Goal: Navigation & Orientation: Find specific page/section

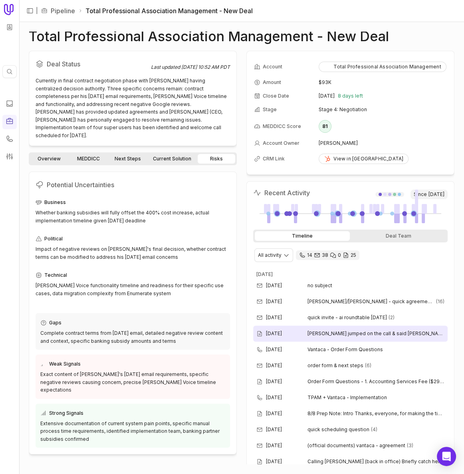
click at [358, 327] on div "[DATE] [PERSON_NAME] jumped on the call & said [PERSON_NAME] had to tend to a l…" at bounding box center [350, 333] width 195 height 16
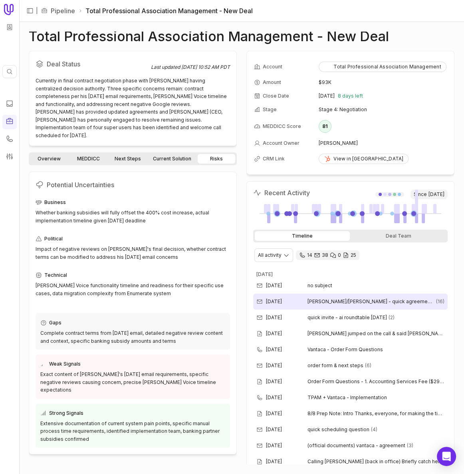
scroll to position [36, 0]
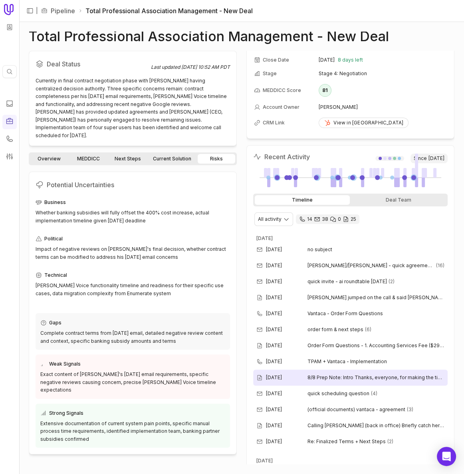
click at [341, 379] on div "Aug 8, 2025 8/8 Prep Note: Intro Thanks, everyone, for making the time today I …" at bounding box center [350, 377] width 195 height 16
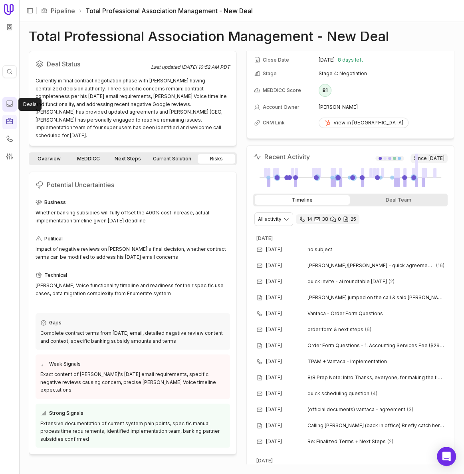
click at [16, 105] on link at bounding box center [9, 104] width 14 height 14
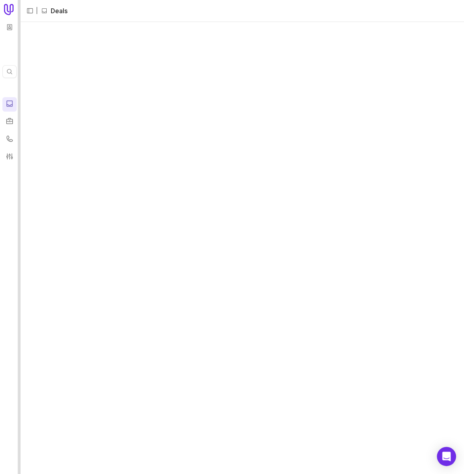
click at [20, 104] on div at bounding box center [19, 237] width 3 height 474
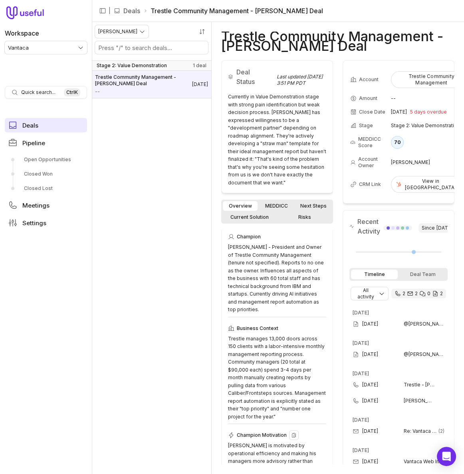
scroll to position [181, 0]
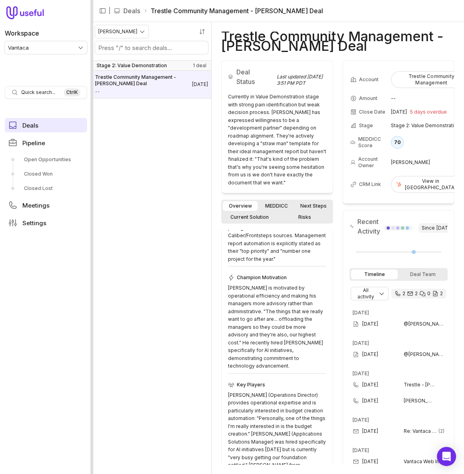
click at [91, 187] on div at bounding box center [92, 237] width 3 height 474
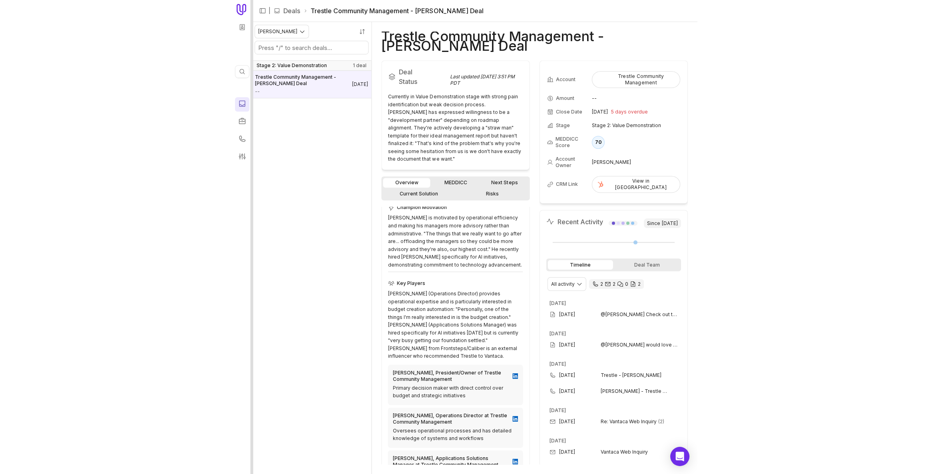
scroll to position [166, 0]
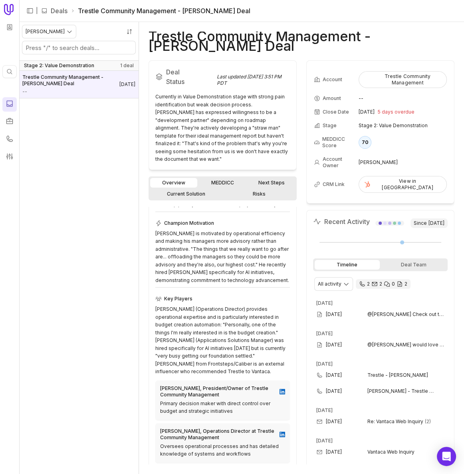
click at [402, 281] on icon "2 calls and 2 email threads" at bounding box center [400, 284] width 6 height 6
click at [392, 309] on div "Aug 1, 2025 @Austin Capps Check out this screen grab from Frontsteps' website a…" at bounding box center [380, 314] width 135 height 16
click at [391, 341] on span "@Blake James would love to meet with these folks on 7/28 or 7/29 in seattle" at bounding box center [406, 344] width 77 height 6
click at [250, 128] on div "Currently in Value Demonstration stage with strong pain identification but weak…" at bounding box center [222, 128] width 135 height 70
click at [13, 119] on icon at bounding box center [10, 121] width 8 height 8
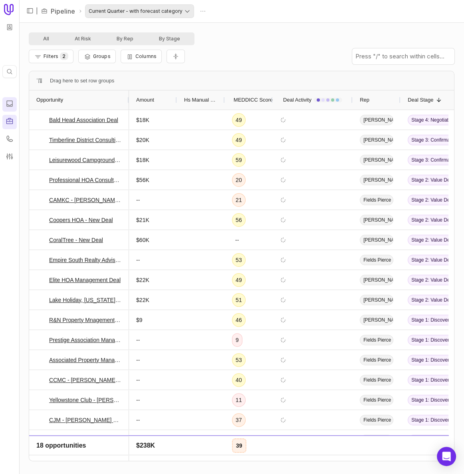
click at [134, 14] on html "Quick search... Ctrl K | Pipeline Current Quarter - with forecast category All …" at bounding box center [232, 237] width 464 height 474
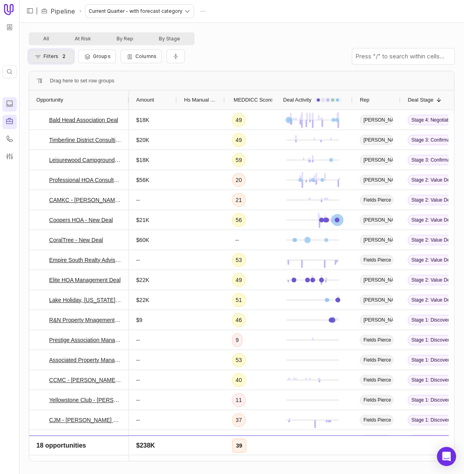
click at [59, 60] on button "Filters 2" at bounding box center [51, 57] width 45 height 14
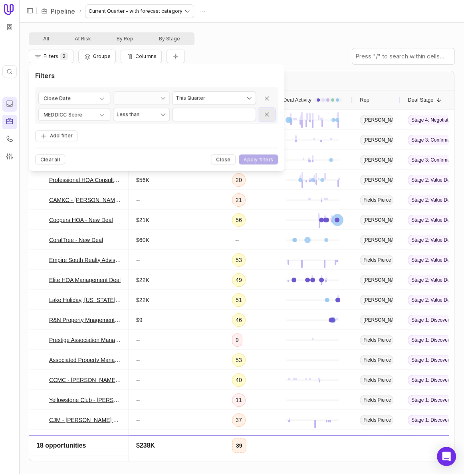
click at [269, 109] on button "Remove filter" at bounding box center [267, 114] width 16 height 13
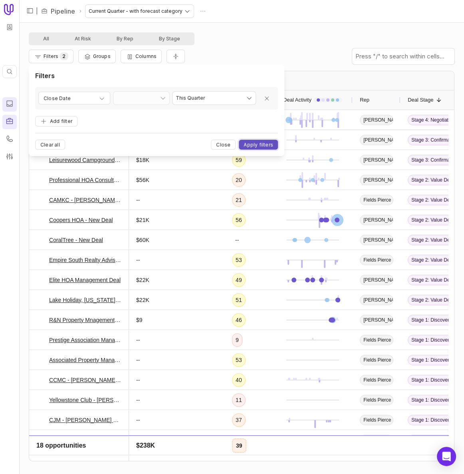
click at [265, 141] on button "Apply filters" at bounding box center [258, 145] width 39 height 10
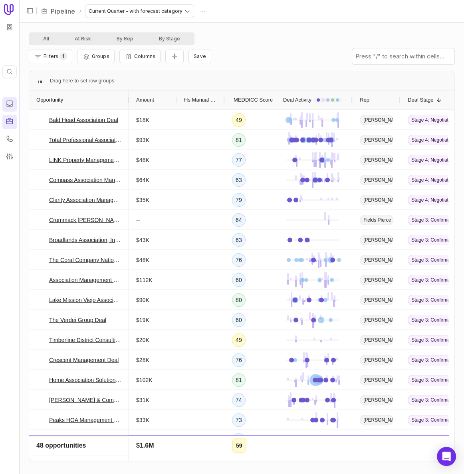
click at [257, 96] on span "MEDDICC Score" at bounding box center [253, 100] width 39 height 10
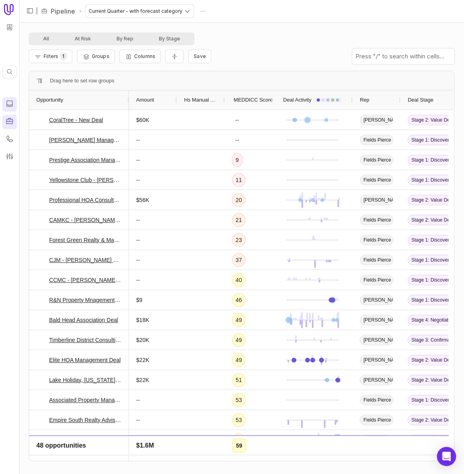
click at [257, 96] on span "MEDDICC Score" at bounding box center [253, 100] width 39 height 10
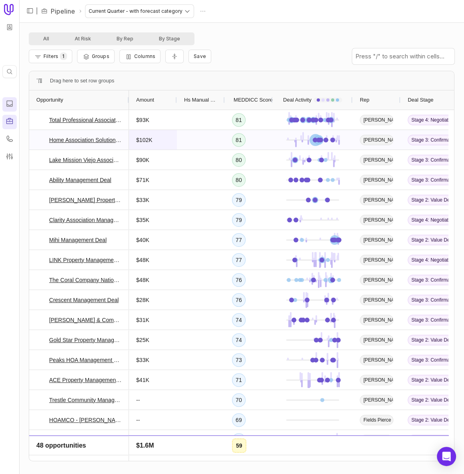
click at [172, 137] on div "$102K" at bounding box center [153, 140] width 48 height 20
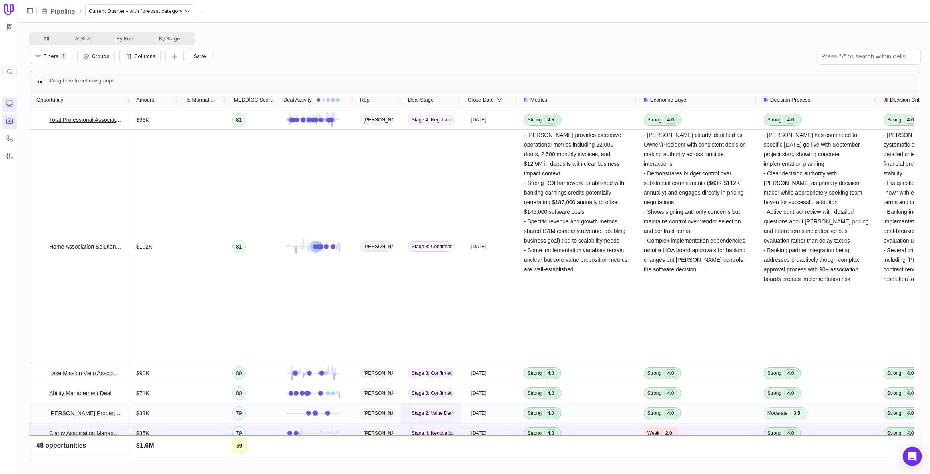
drag, startPoint x: 437, startPoint y: 418, endPoint x: 452, endPoint y: 416, distance: 15.6
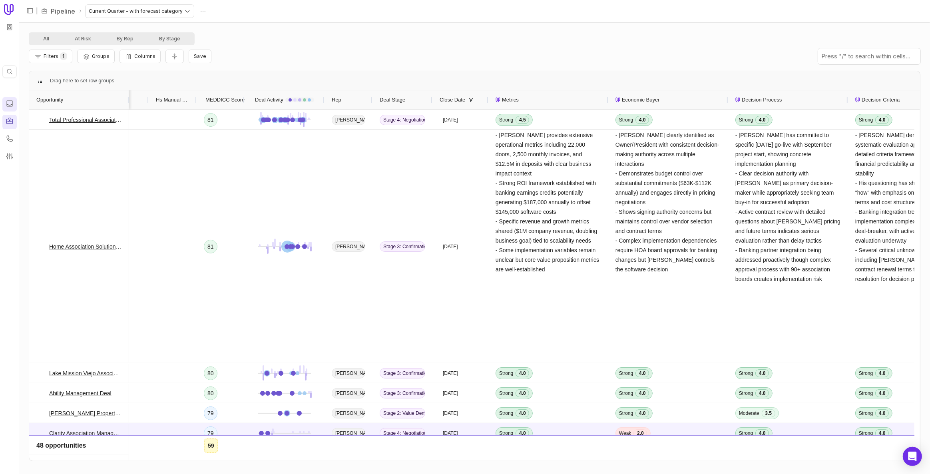
scroll to position [0, 84]
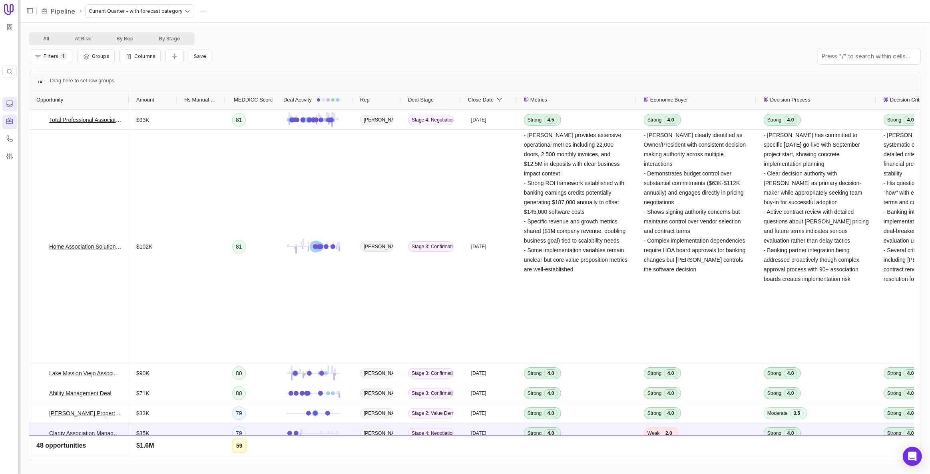
click at [18, 95] on div at bounding box center [19, 237] width 3 height 474
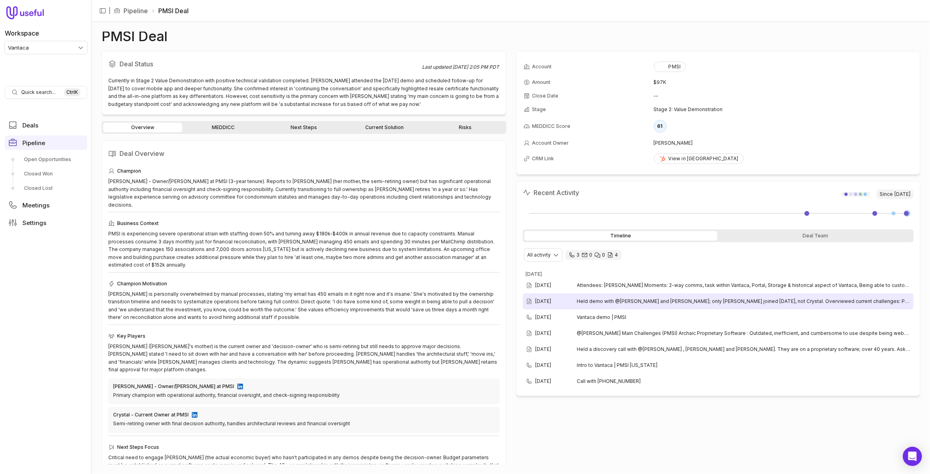
click at [666, 293] on div "Aug 20, 2025 Held demo with @Kim Koehler and Shelby Lewis; only Christina joine…" at bounding box center [718, 301] width 391 height 16
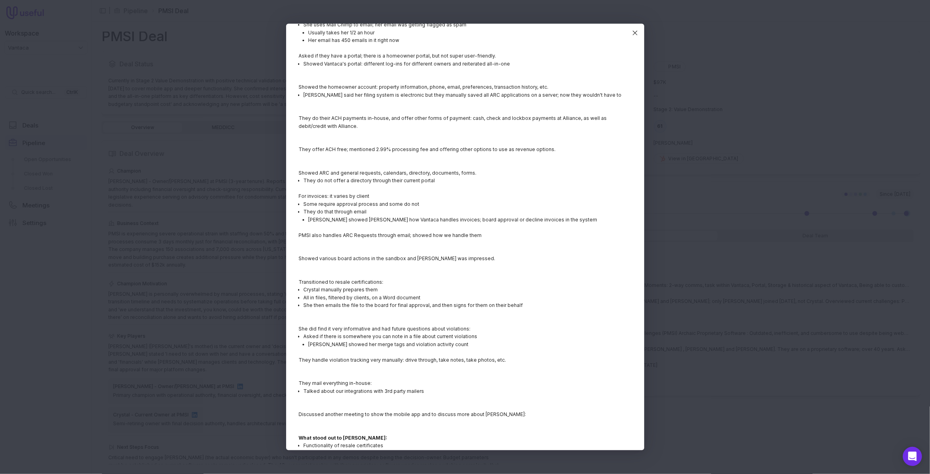
scroll to position [291, 0]
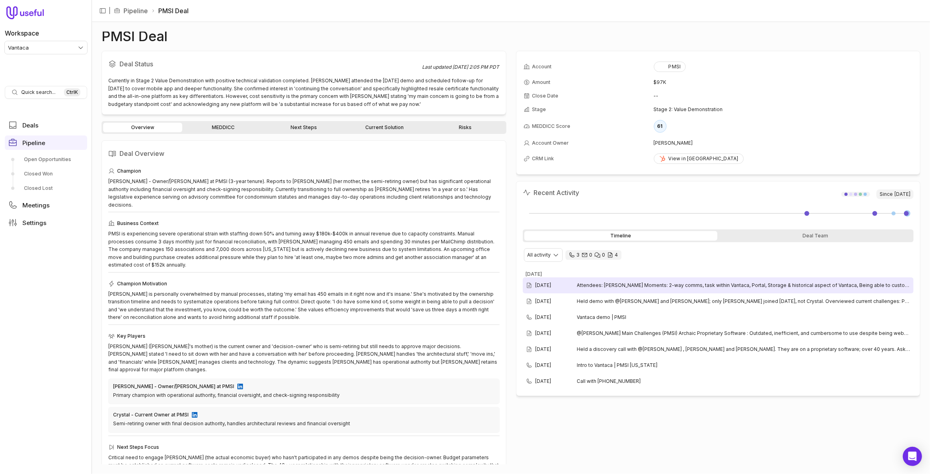
click at [717, 287] on div "Aug 20, 2025 Attendees: Christina Wow Moments: 2-way comms, task within Vantaca…" at bounding box center [718, 285] width 391 height 16
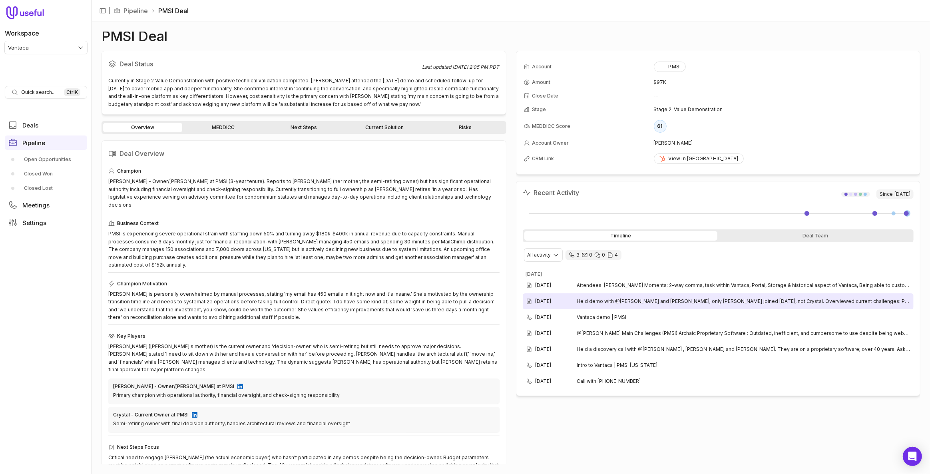
click at [708, 298] on span "Held demo with @Kim Koehler and Shelby Lewis; only Christina joined today, not …" at bounding box center [744, 301] width 334 height 6
click at [630, 300] on span "Held demo with @Kim Koehler and Shelby Lewis; only Christina joined today, not …" at bounding box center [744, 301] width 334 height 6
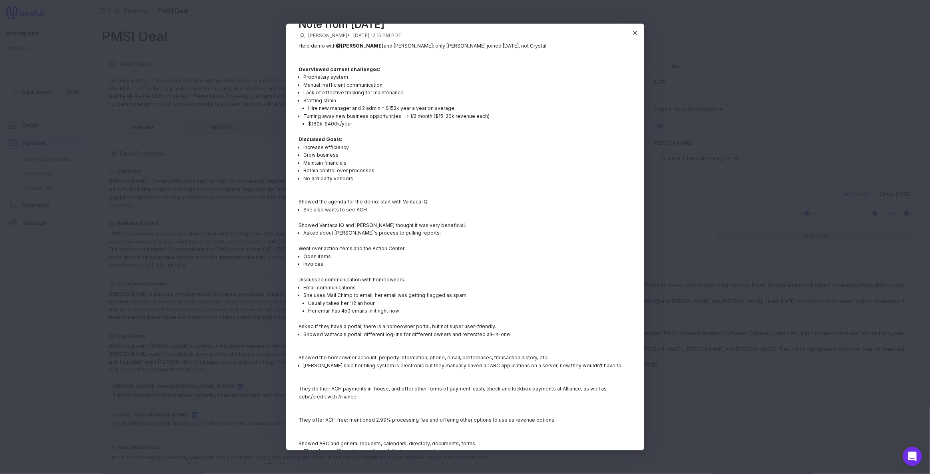
scroll to position [0, 0]
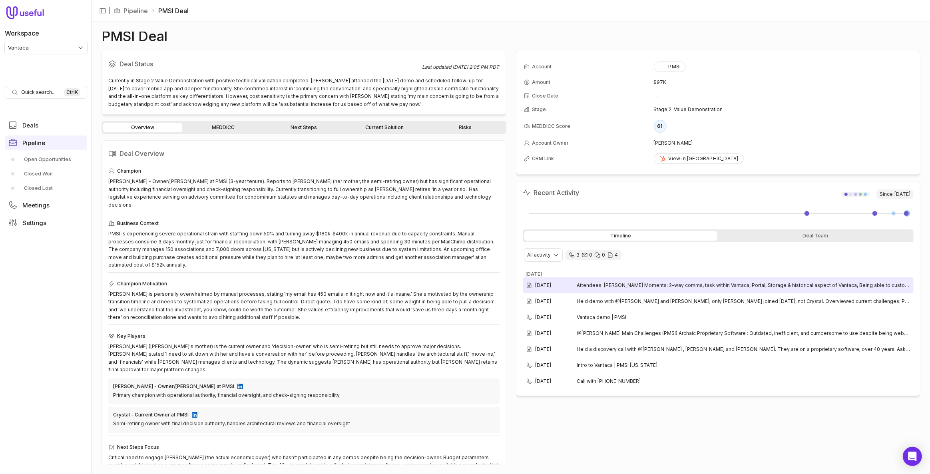
click at [611, 285] on span "Attendees: Christina Wow Moments: 2-way comms, task within Vantaca, Portal, Sto…" at bounding box center [744, 285] width 334 height 6
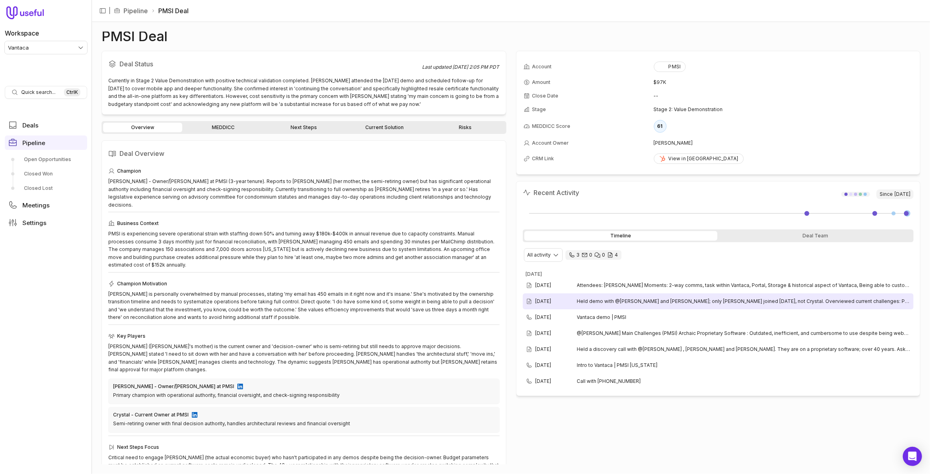
click at [698, 298] on span "Held demo with @Kim Koehler and Shelby Lewis; only Christina joined today, not …" at bounding box center [744, 301] width 334 height 6
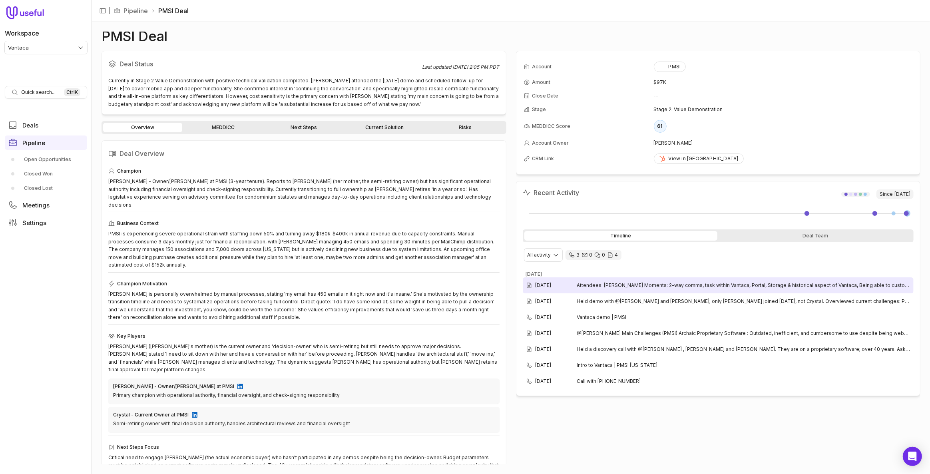
click at [691, 282] on span "Attendees: Christina Wow Moments: 2-way comms, task within Vantaca, Portal, Sto…" at bounding box center [744, 285] width 334 height 6
click at [278, 181] on div "Christina Jones - Owner/Broker at PMSI (3-year tenure). Reports to Crystal (her…" at bounding box center [303, 192] width 391 height 31
click at [269, 233] on div "PMSI is experiencing severe operational strain with staffing down 50% and turni…" at bounding box center [303, 249] width 391 height 39
click at [207, 129] on link "MEDDICC" at bounding box center [223, 128] width 79 height 10
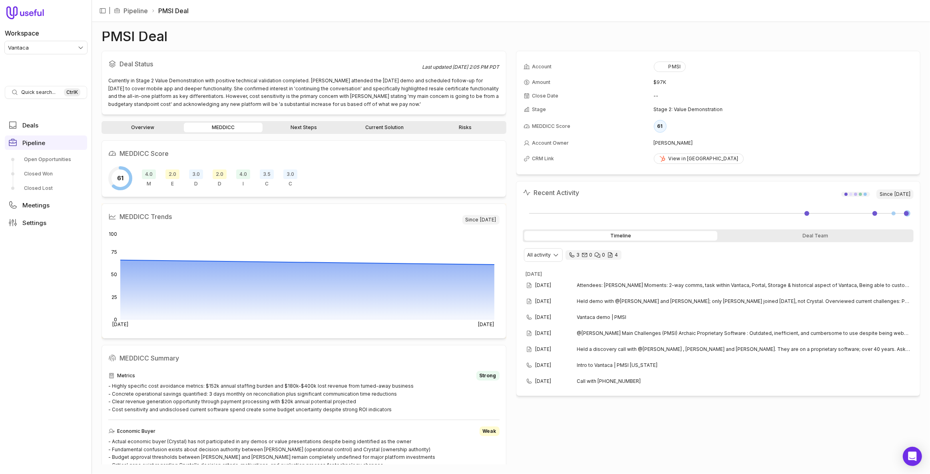
click at [342, 185] on div "61 4.0 M 2.0 E 3.0 D 2.0 D 4.0 I 3.5 C 3.0 C" at bounding box center [303, 178] width 391 height 24
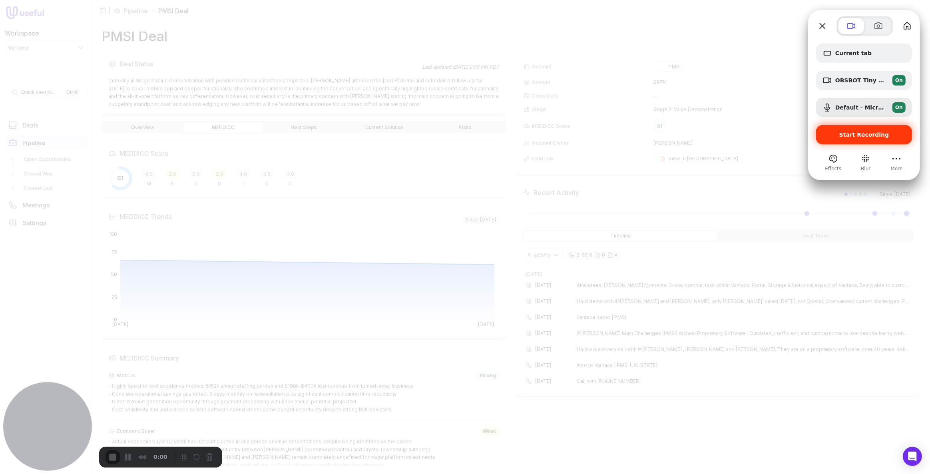
click at [851, 141] on div "Start Recording" at bounding box center [864, 134] width 96 height 19
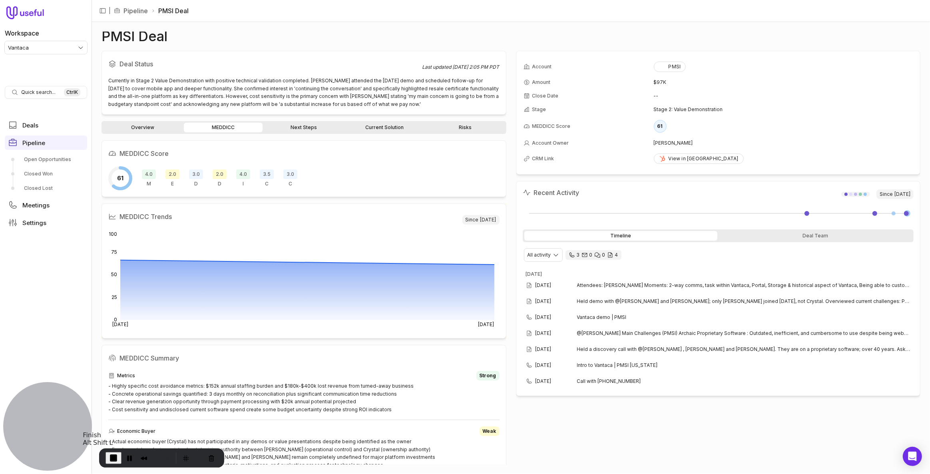
click at [112, 461] on span "End Recording" at bounding box center [114, 458] width 10 height 10
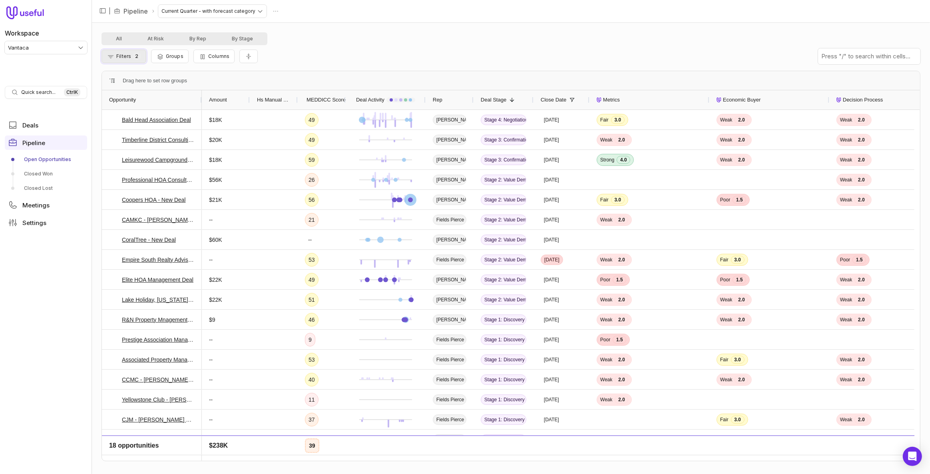
click at [131, 55] on button "Filters 2" at bounding box center [124, 57] width 45 height 14
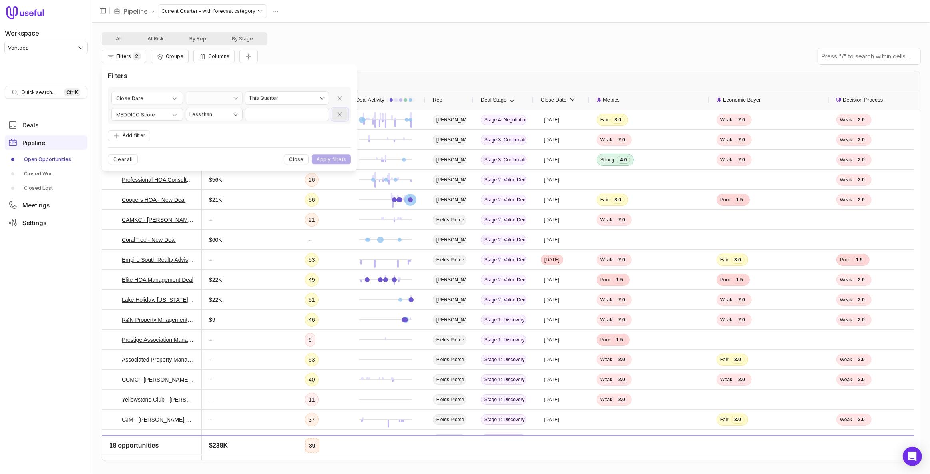
click at [338, 116] on icon "Remove filter" at bounding box center [340, 115] width 6 height 6
click at [338, 144] on button "Apply filters" at bounding box center [331, 145] width 39 height 10
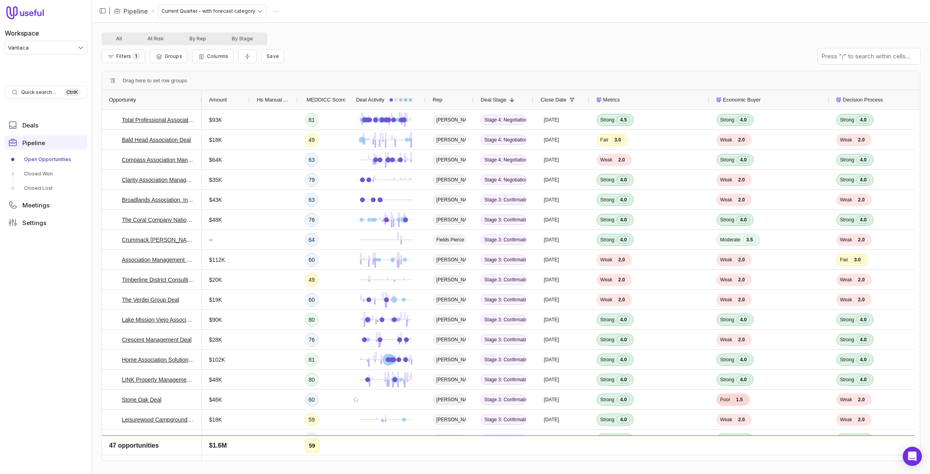
click at [333, 98] on span "MEDDICC Score" at bounding box center [326, 100] width 39 height 10
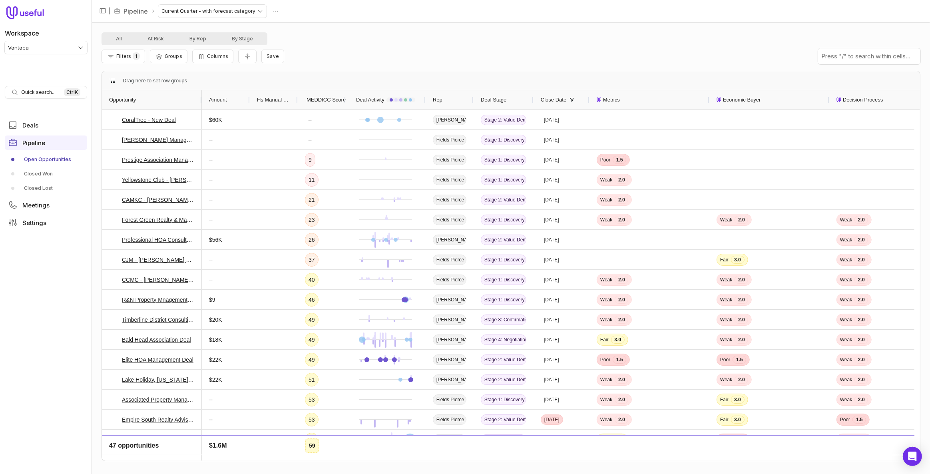
click at [333, 98] on span "MEDDICC Score" at bounding box center [326, 100] width 39 height 10
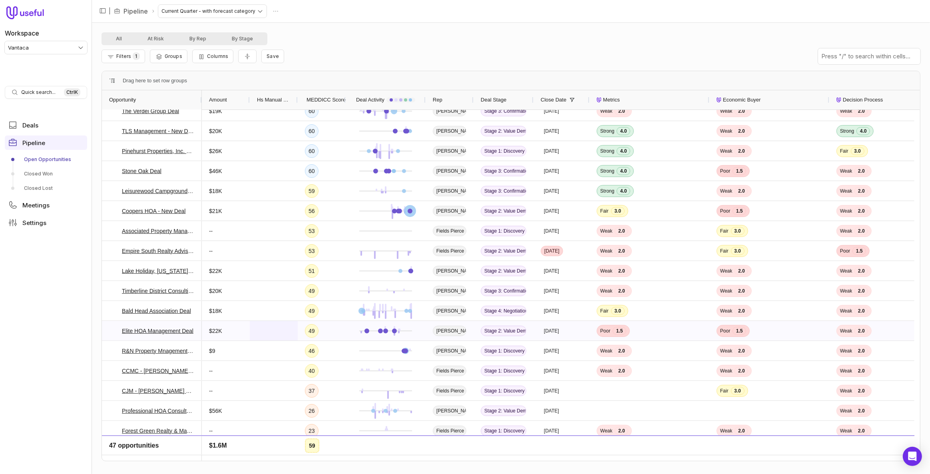
click at [268, 331] on span at bounding box center [274, 330] width 34 height 19
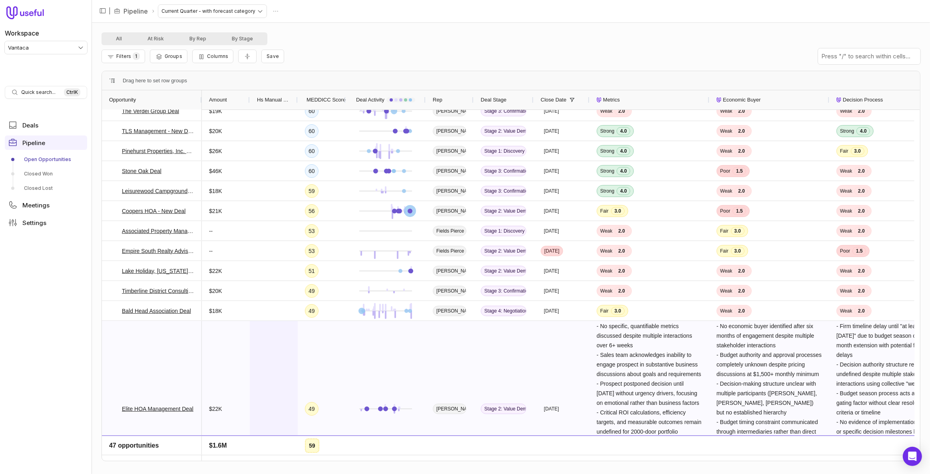
click at [268, 331] on span at bounding box center [274, 408] width 34 height 175
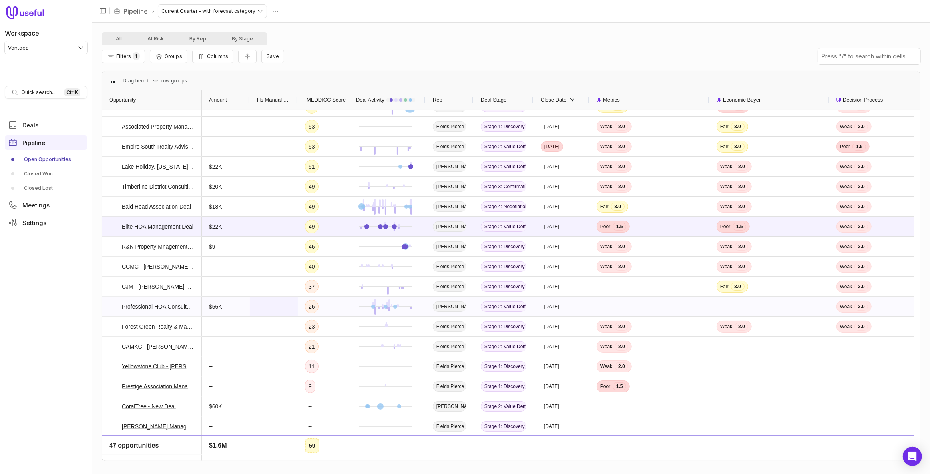
click at [276, 314] on span at bounding box center [274, 306] width 34 height 19
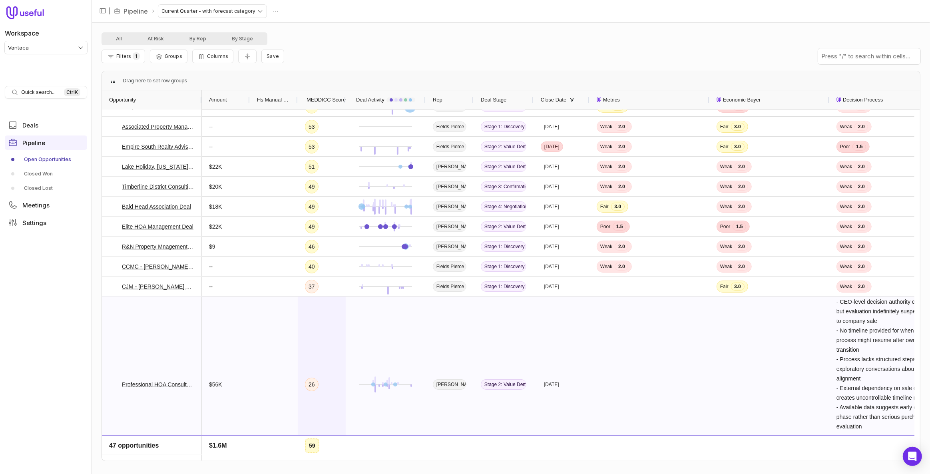
click at [317, 312] on div "26" at bounding box center [322, 384] width 48 height 175
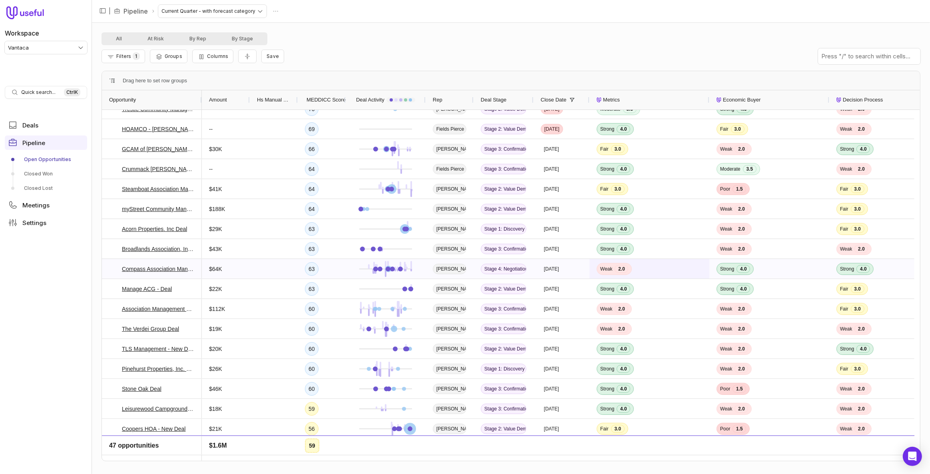
click at [616, 275] on span "Weak 2.0" at bounding box center [650, 268] width 106 height 19
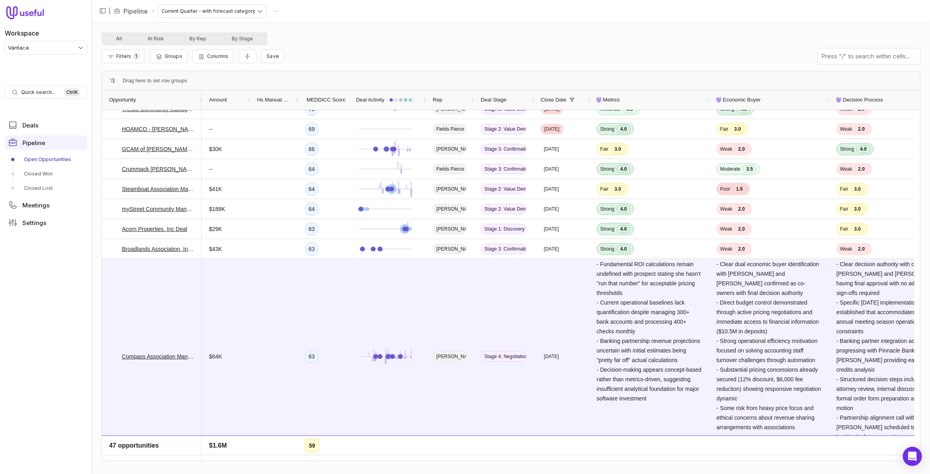
drag, startPoint x: 598, startPoint y: 464, endPoint x: 606, endPoint y: 461, distance: 8.6
click at [606, 461] on div "All At Risk By Rep By Stage Filters 1 Groups Columns Save - Angie Durham identi…" at bounding box center [511, 248] width 838 height 451
drag, startPoint x: 593, startPoint y: 461, endPoint x: 604, endPoint y: 458, distance: 10.9
click at [604, 458] on div "Drag here to set row groups Drag here to set column labels Opportunity Amount H…" at bounding box center [511, 266] width 819 height 391
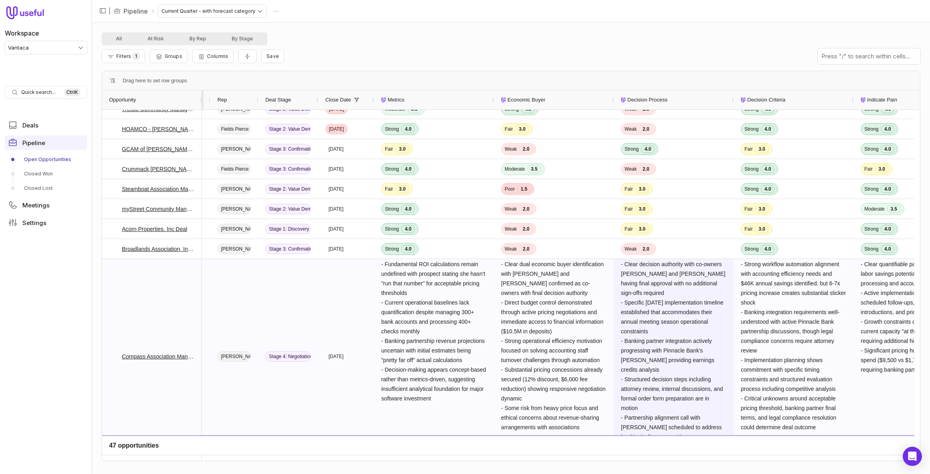
click at [688, 355] on span "- Clear decision authority with co-owners Angie Durham and Kellie Scott having …" at bounding box center [674, 355] width 106 height 189
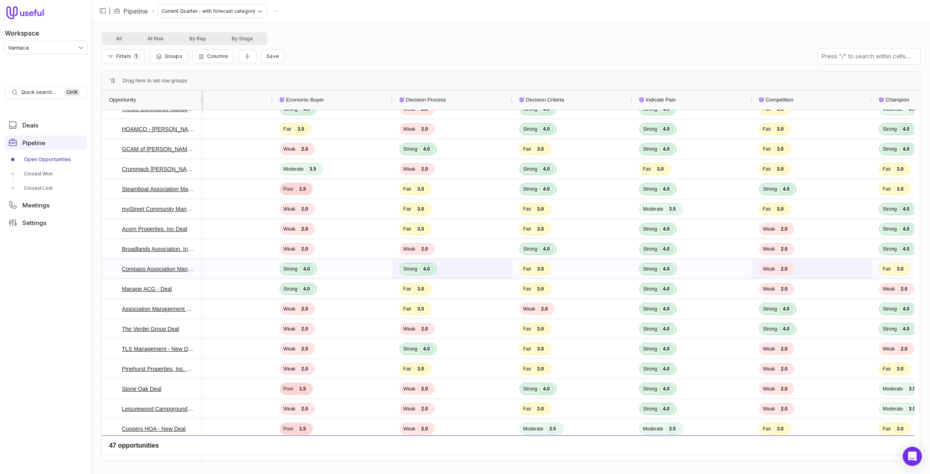
click at [825, 269] on span "Weak 2.0" at bounding box center [812, 268] width 106 height 19
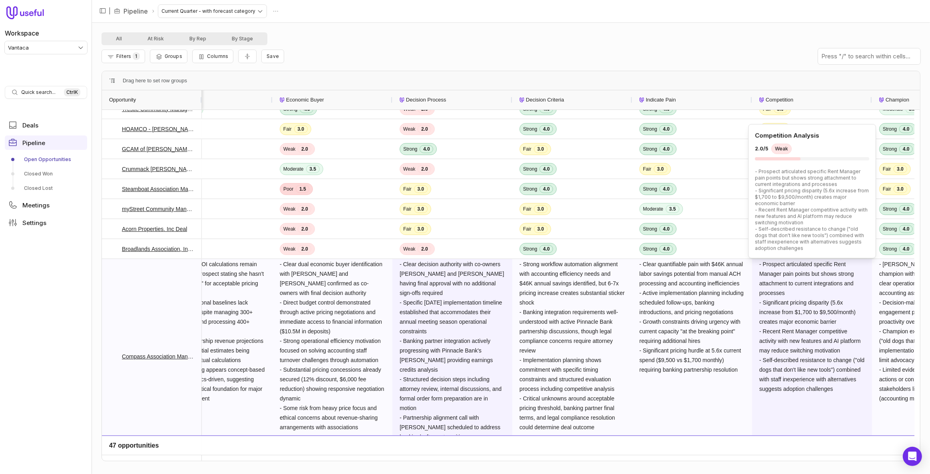
click at [835, 278] on span "- Prospect articulated specific Rent Manager pain points but shows strong attac…" at bounding box center [812, 356] width 106 height 194
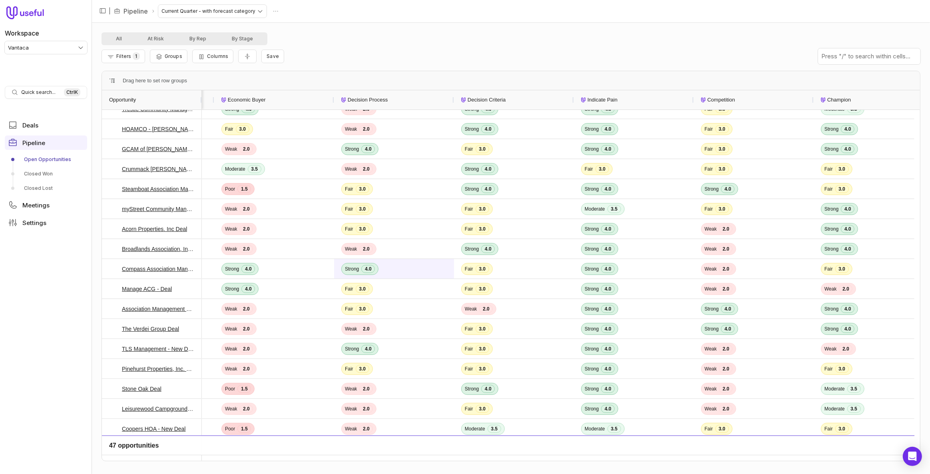
drag, startPoint x: 795, startPoint y: 451, endPoint x: 559, endPoint y: 452, distance: 235.8
click at [559, 452] on div "Weak 2.0 Fair 3.0 Weak 2.0 Fair 3.0 Fair 3.0 Poor 1.5 Strong 4.0" at bounding box center [320, 449] width 1227 height 20
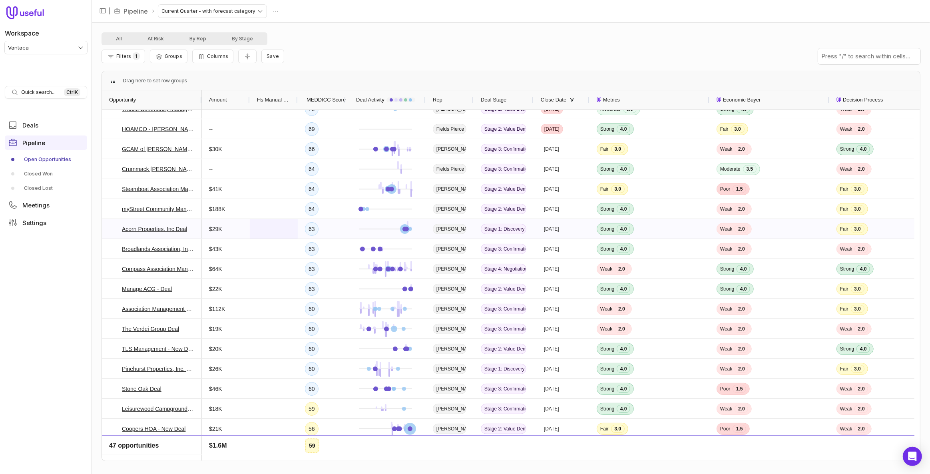
click at [259, 229] on span at bounding box center [274, 228] width 34 height 19
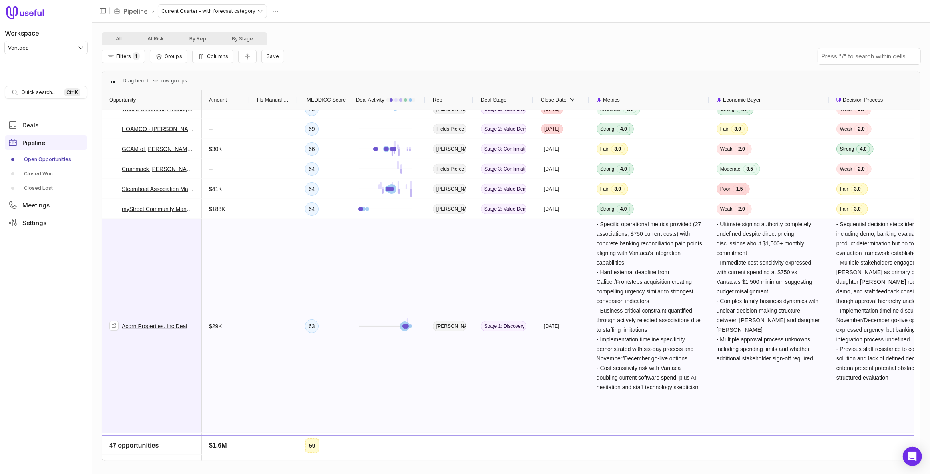
click at [165, 327] on link "Acorn Properties. Inc Deal" at bounding box center [154, 326] width 65 height 10
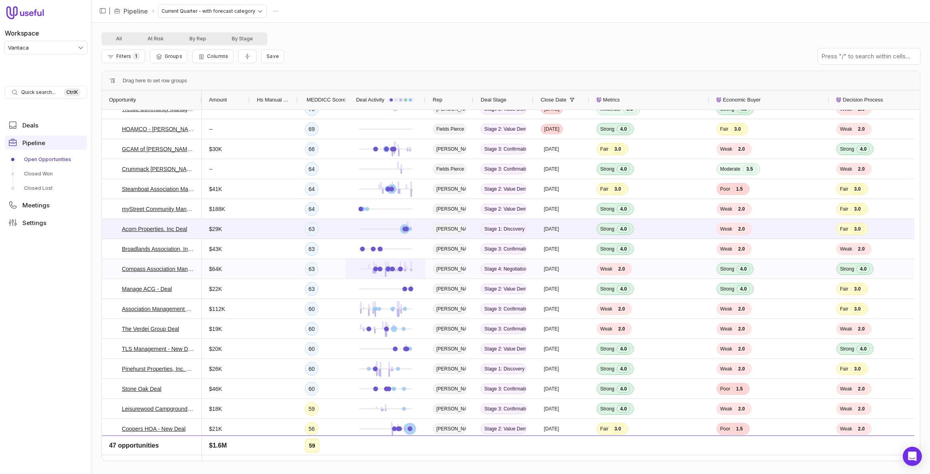
click at [406, 273] on div at bounding box center [386, 268] width 66 height 19
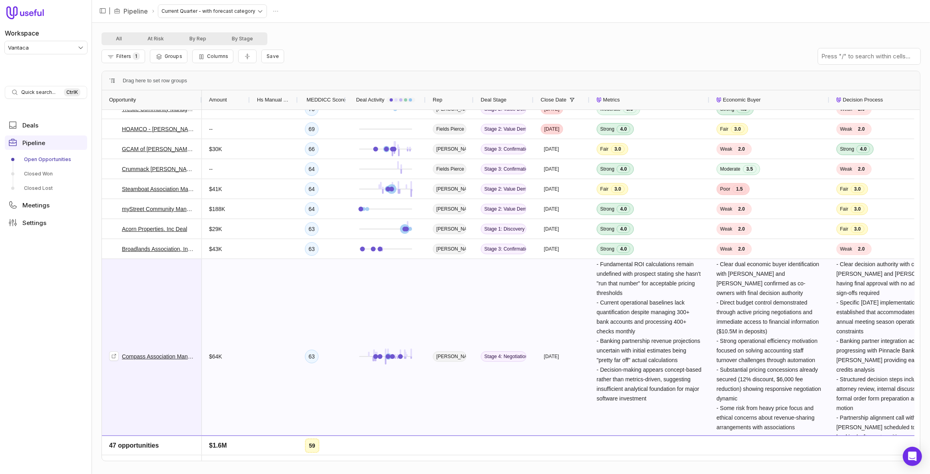
click at [141, 354] on link "Compass Association Management Deal" at bounding box center [158, 357] width 73 height 10
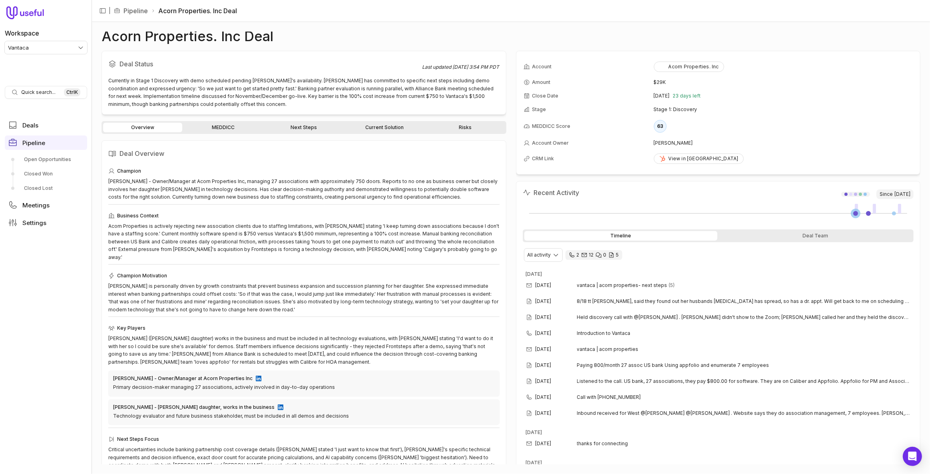
click at [383, 125] on link "Current Solution" at bounding box center [384, 128] width 79 height 10
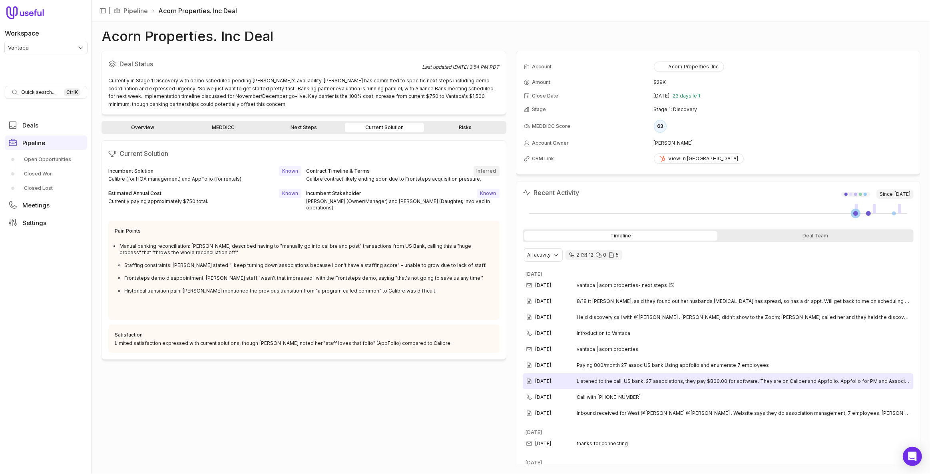
click at [576, 381] on div "[DATE]" at bounding box center [551, 381] width 51 height 6
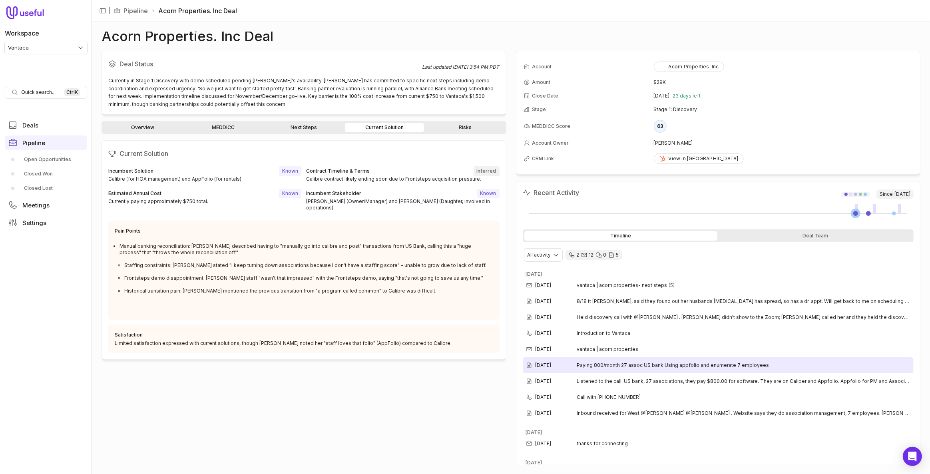
click at [580, 362] on span "Paying 800/month 27 assoc US bank Using appfolio and enumerate 7 employees" at bounding box center [744, 365] width 334 height 6
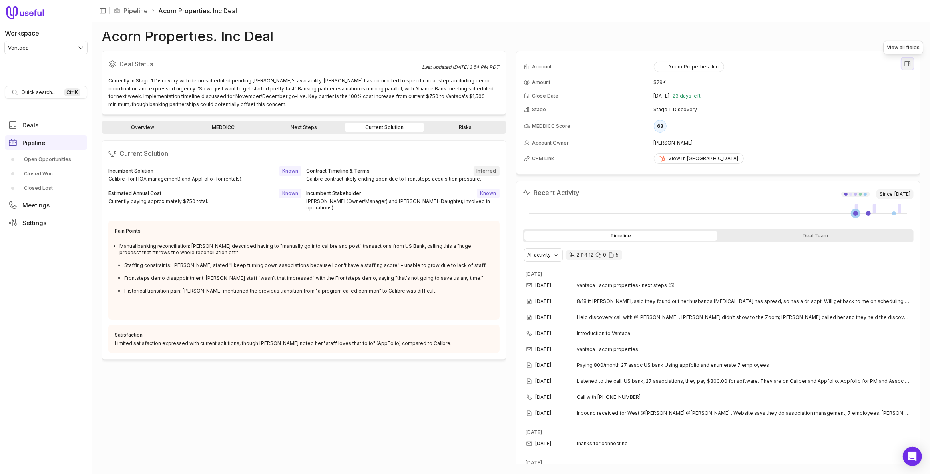
click at [904, 62] on icon "View all fields" at bounding box center [907, 63] width 7 height 7
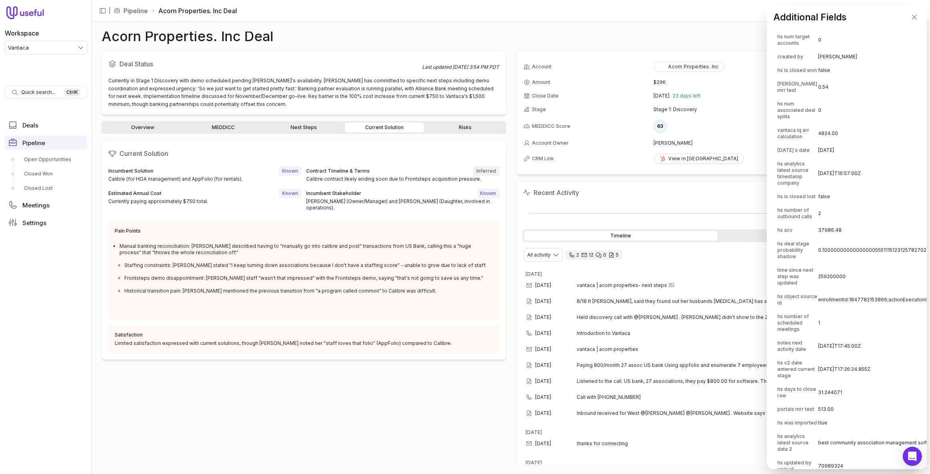
scroll to position [327, 0]
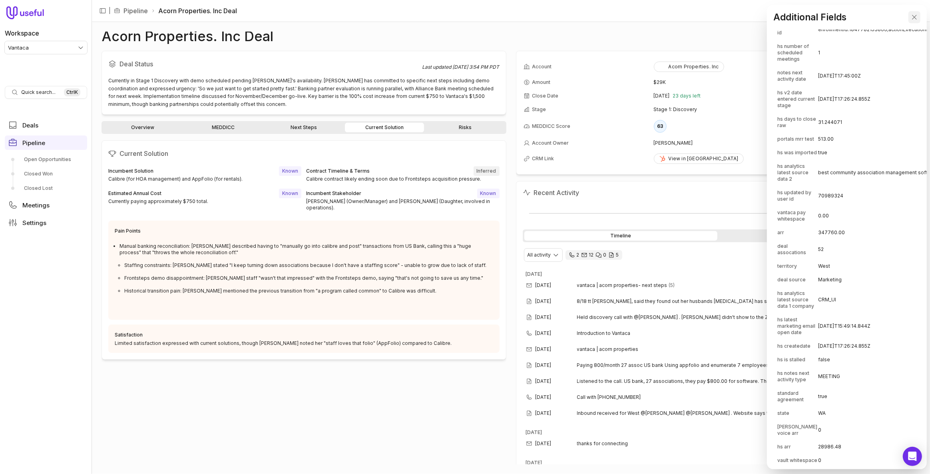
click at [915, 20] on icon "Close" at bounding box center [914, 17] width 7 height 7
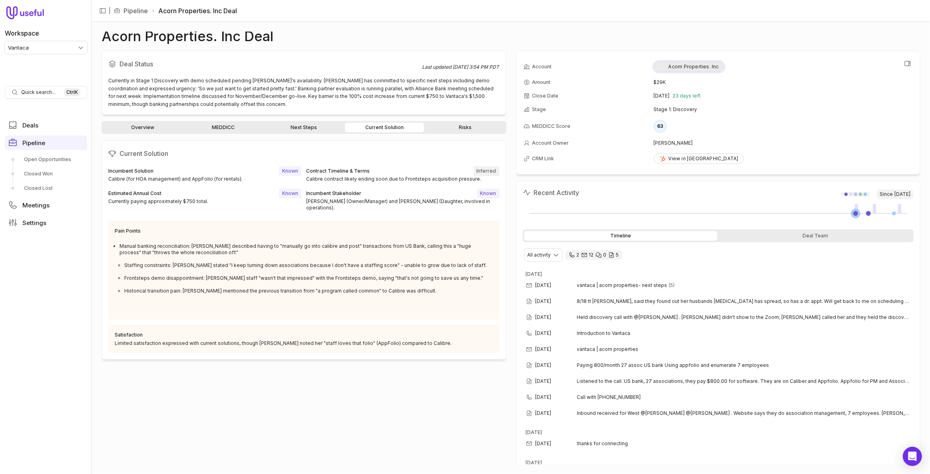
click at [668, 71] on button "Acorn Properties. Inc" at bounding box center [689, 67] width 70 height 10
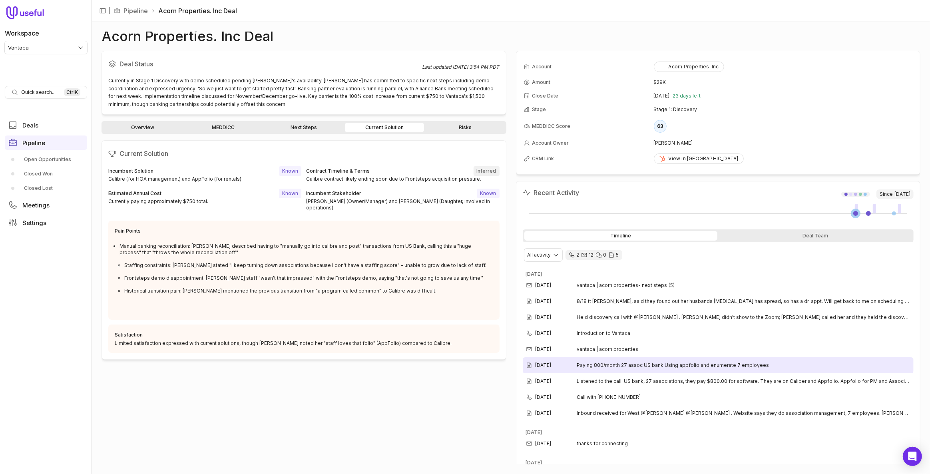
click at [694, 365] on span "Paying 800/month 27 assoc US bank Using appfolio and enumerate 7 employees" at bounding box center [744, 365] width 334 height 6
click at [644, 365] on span "Paying 800/month 27 assoc US bank Using appfolio and enumerate 7 employees" at bounding box center [744, 365] width 334 height 6
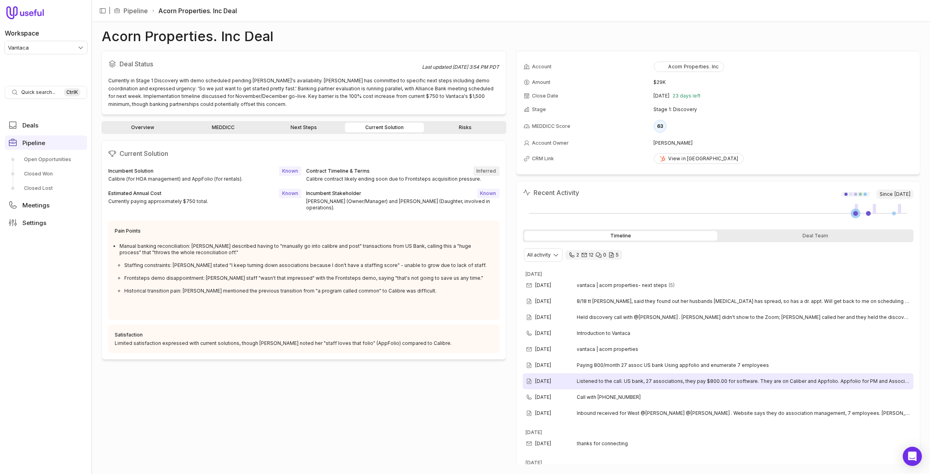
click at [646, 378] on span "Listened to the call. US bank, 27 associations, they pay $800.00 for software. …" at bounding box center [744, 381] width 334 height 6
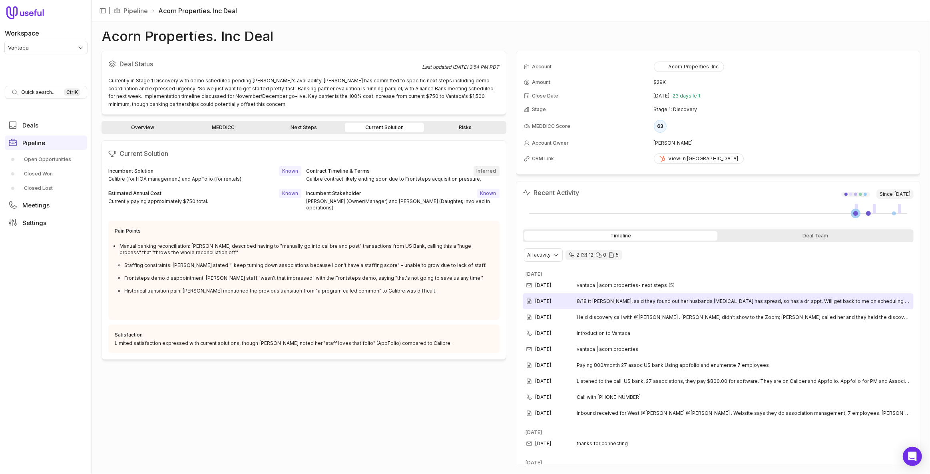
click at [646, 298] on span "8/18 tt terri, said they found out her husbands cancer has spread, so has a dr.…" at bounding box center [744, 301] width 334 height 6
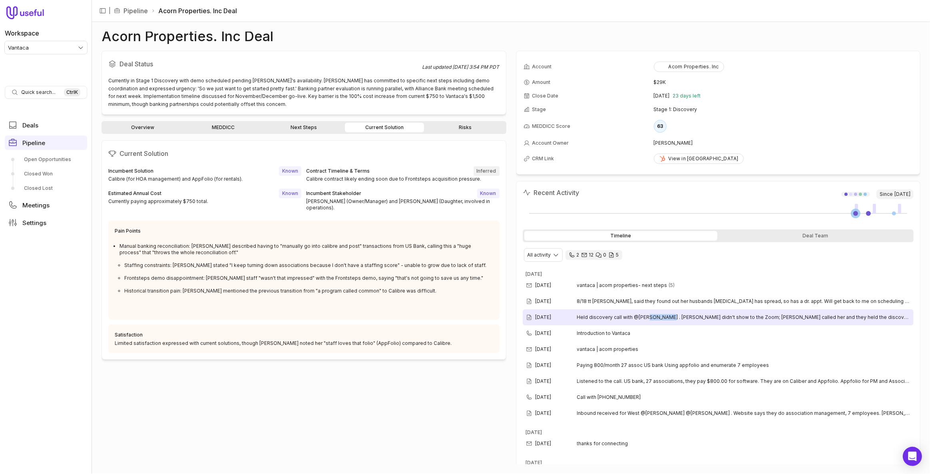
click at [648, 314] on span "Held discovery call with @Kim Koehler . Terri didn't show to the Zoom; Kim call…" at bounding box center [744, 317] width 334 height 6
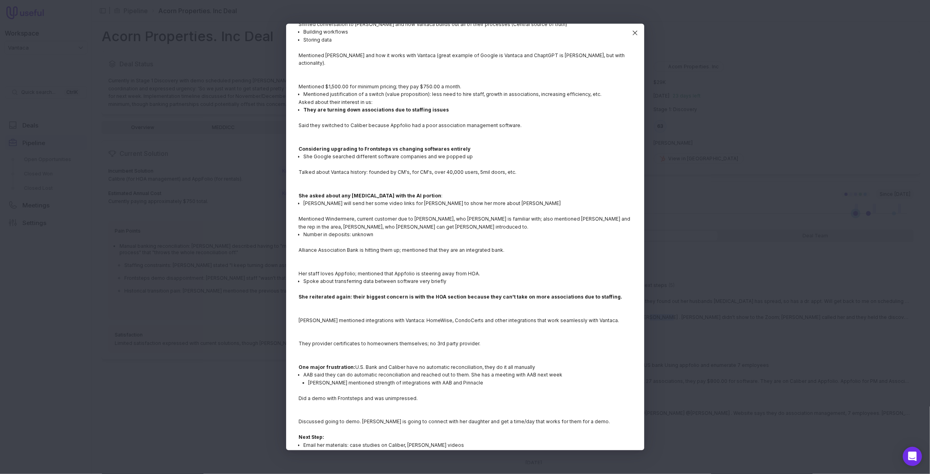
scroll to position [142, 0]
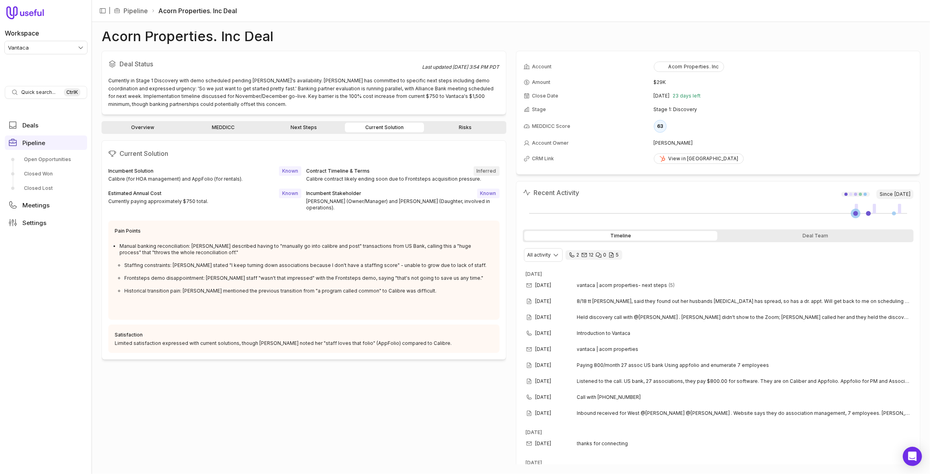
click at [308, 130] on link "Next Steps" at bounding box center [303, 128] width 79 height 10
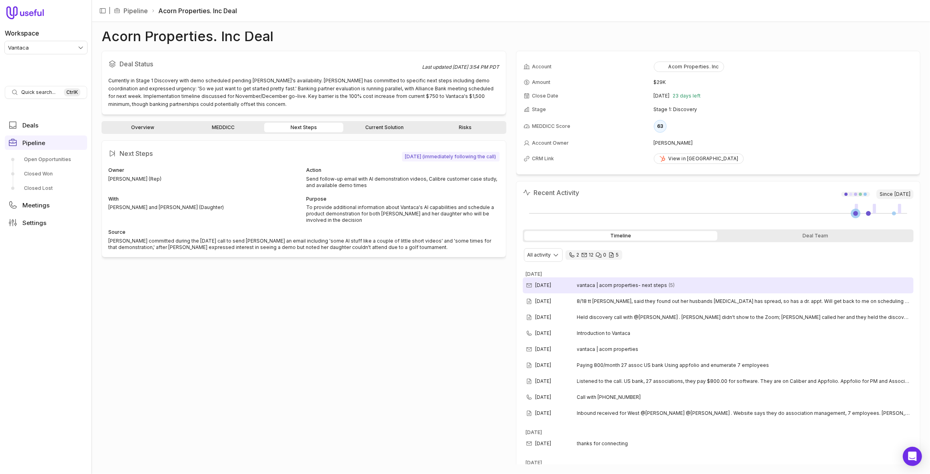
click at [631, 286] on span "vantaca | acorn properties- next steps" at bounding box center [622, 285] width 90 height 6
click at [590, 285] on span "vantaca | acorn properties- next steps" at bounding box center [622, 285] width 90 height 6
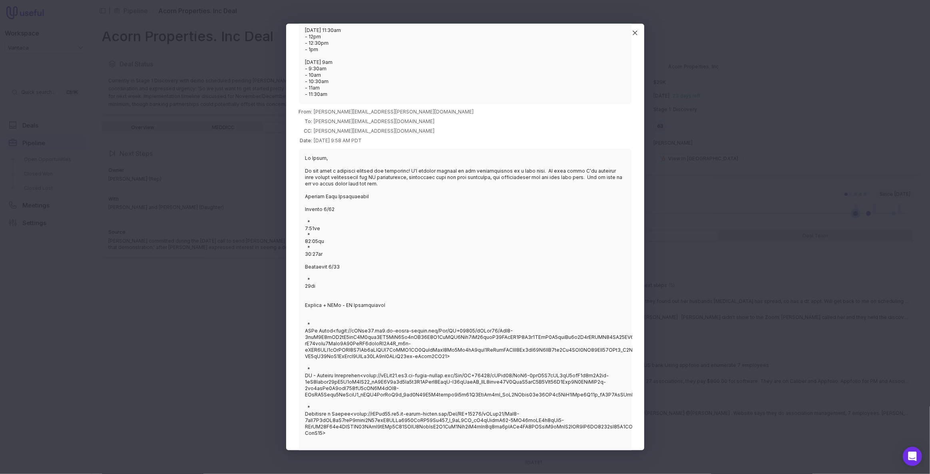
scroll to position [145, 0]
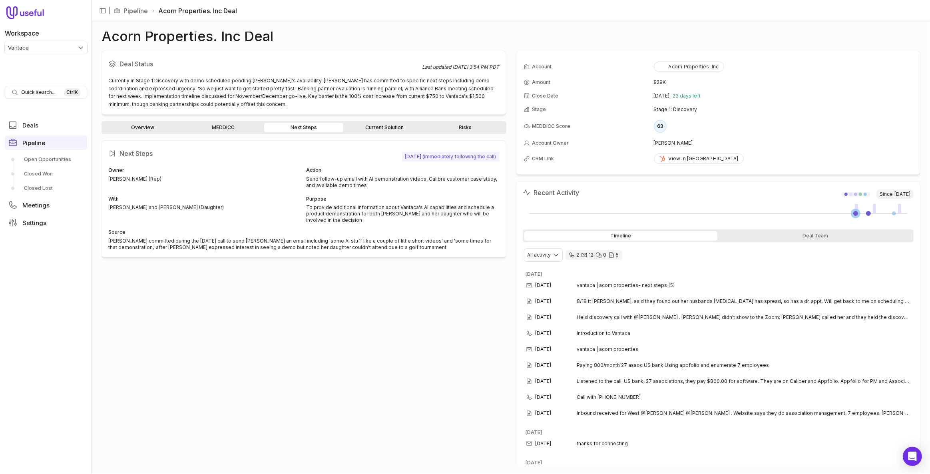
click at [255, 199] on div "With" at bounding box center [204, 199] width 193 height 8
click at [387, 130] on link "Current Solution" at bounding box center [384, 128] width 79 height 10
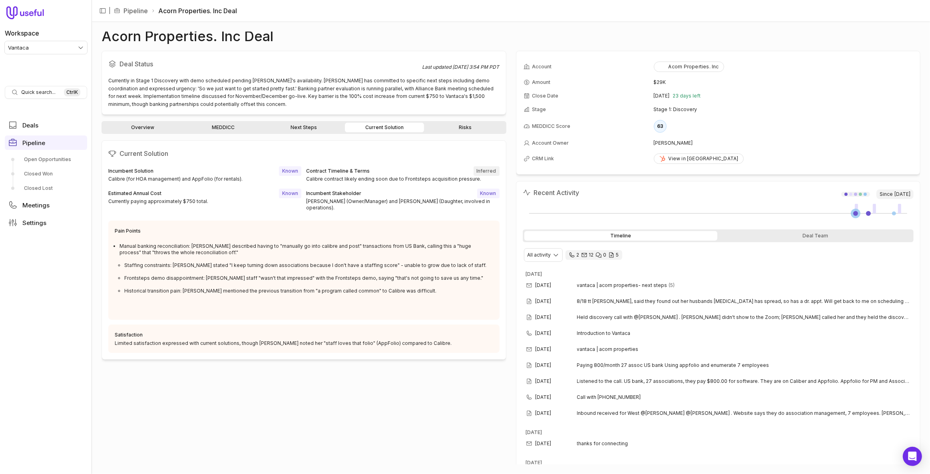
click at [460, 121] on div "Overview MEDDICC Next Steps Current Solution Risks" at bounding box center [304, 127] width 405 height 13
click at [460, 130] on link "Risks" at bounding box center [465, 128] width 79 height 10
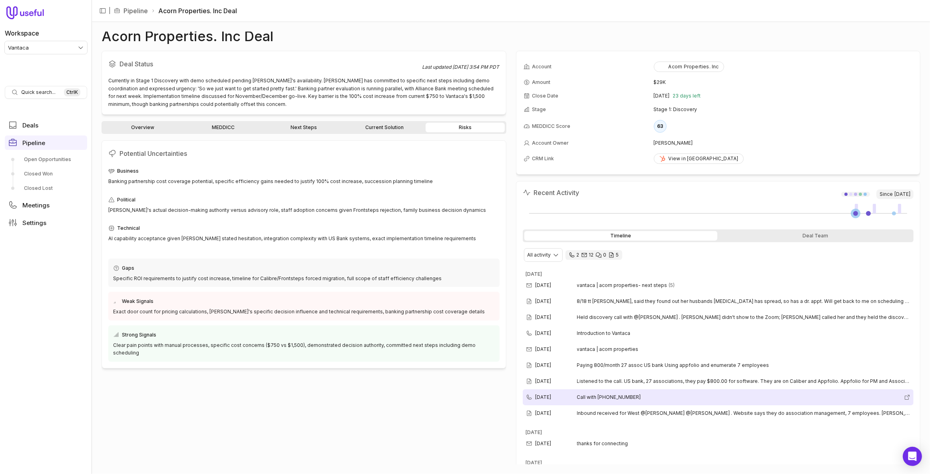
click at [583, 394] on span "Call with (360) 679-6149" at bounding box center [739, 397] width 324 height 6
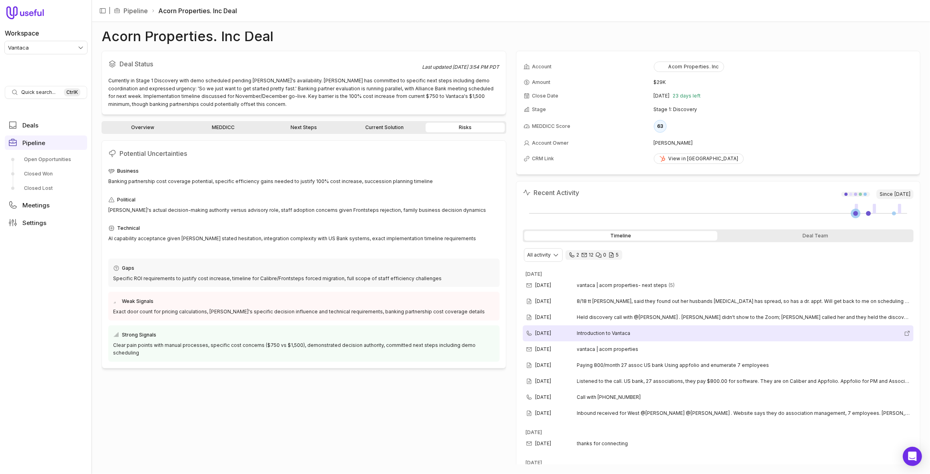
click at [638, 335] on div "Aug 14, 2025 Introduction to Vantaca" at bounding box center [718, 333] width 391 height 16
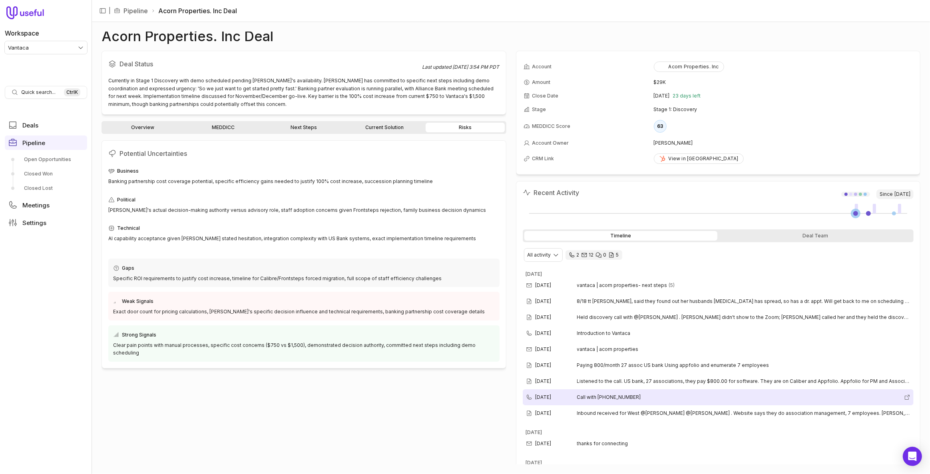
click at [684, 391] on div "Aug 12, 2025 Call with (360) 679-6149" at bounding box center [718, 397] width 391 height 16
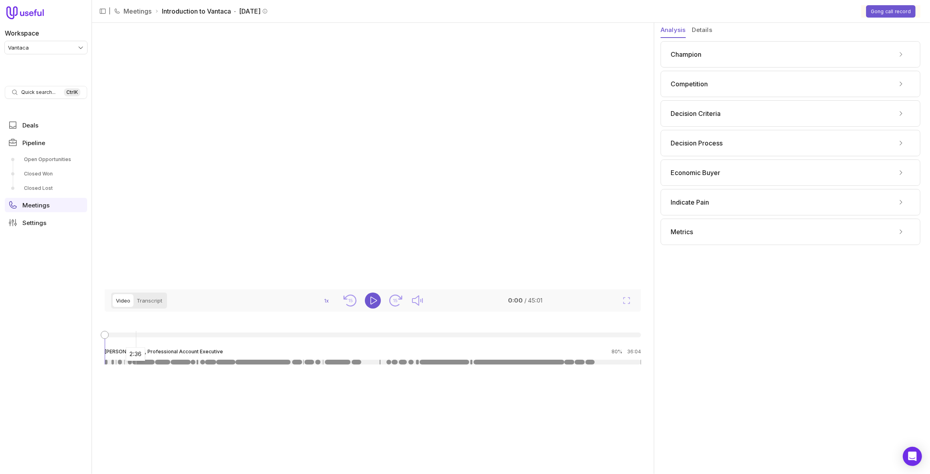
click at [135, 337] on div at bounding box center [373, 335] width 536 height 5
click at [239, 337] on div at bounding box center [373, 335] width 536 height 5
click at [374, 337] on div at bounding box center [373, 335] width 536 height 5
click at [473, 229] on video at bounding box center [371, 156] width 533 height 267
click at [434, 349] on div at bounding box center [373, 341] width 536 height 16
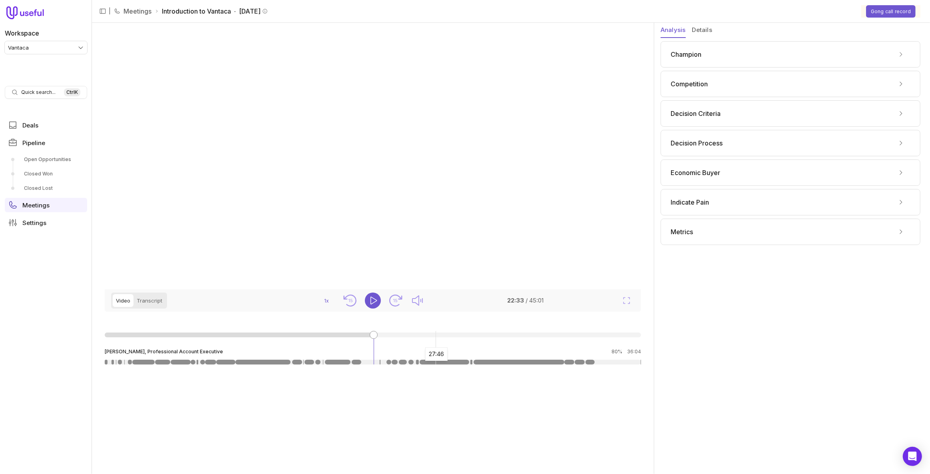
click at [436, 337] on div at bounding box center [373, 335] width 536 height 5
click at [371, 305] on icon "Play" at bounding box center [374, 301] width 6 height 8
click at [688, 52] on span "Champion" at bounding box center [686, 55] width 31 height 10
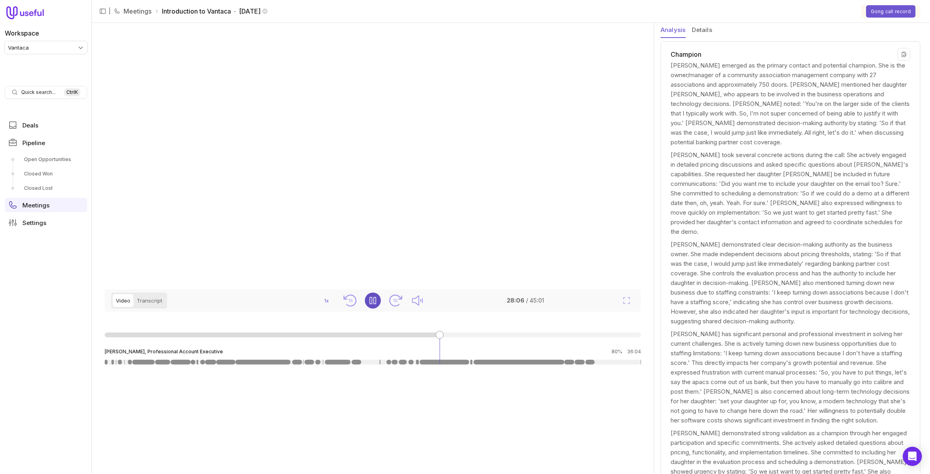
click at [688, 52] on span "Champion" at bounding box center [686, 55] width 31 height 10
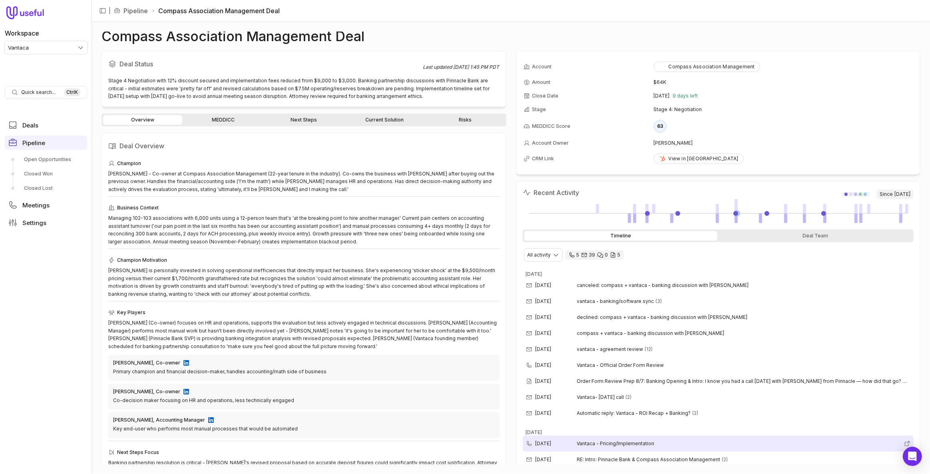
click at [656, 440] on span "Vantaca - Pricing/Implementation" at bounding box center [739, 443] width 324 height 6
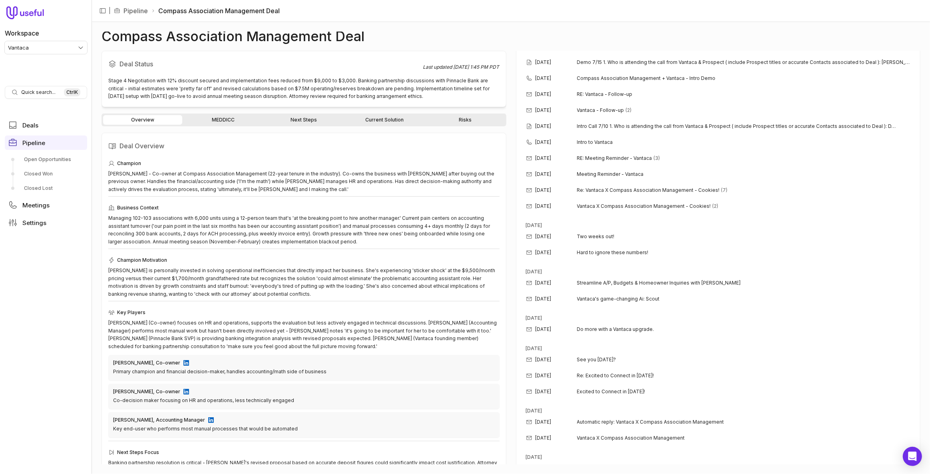
scroll to position [508, 0]
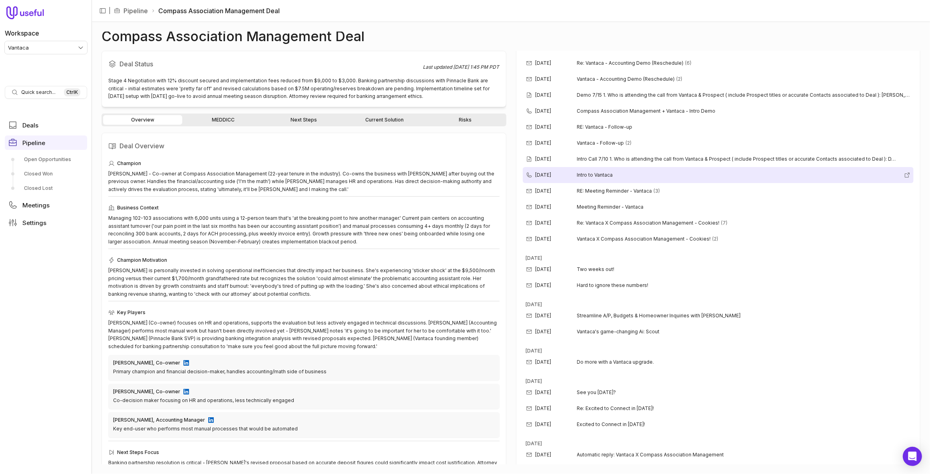
click at [746, 174] on span "Intro to Vantaca" at bounding box center [739, 175] width 324 height 6
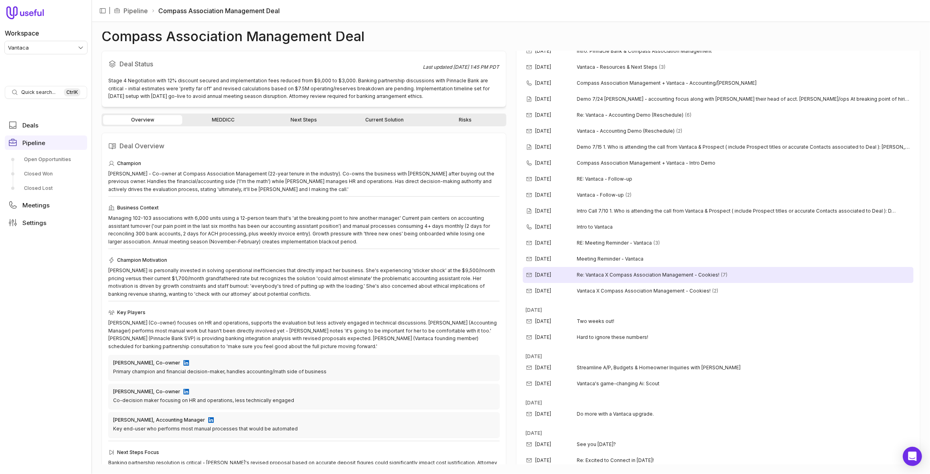
scroll to position [436, 0]
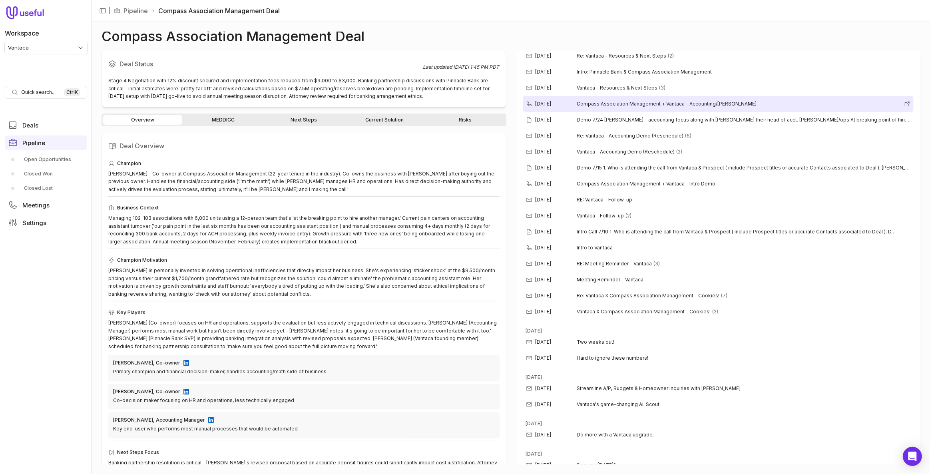
click at [734, 104] on span "Compass Association Management + Vantaca - Accounting/[PERSON_NAME]" at bounding box center [739, 104] width 324 height 6
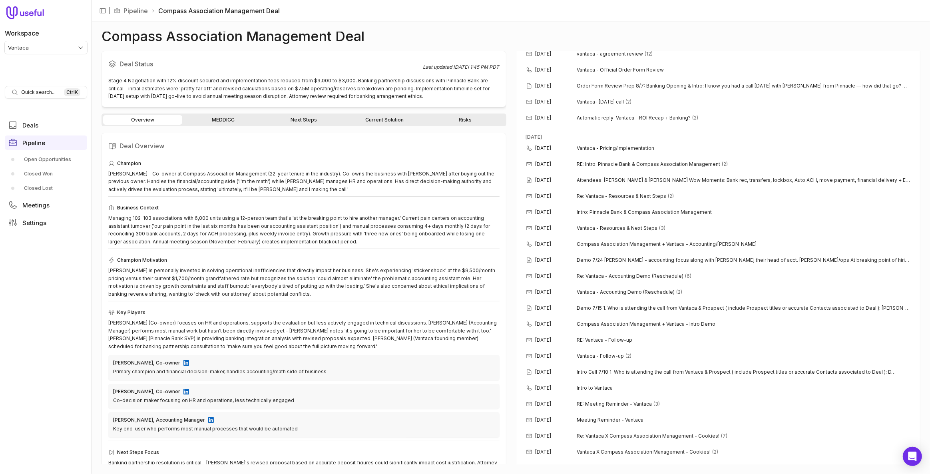
scroll to position [291, 0]
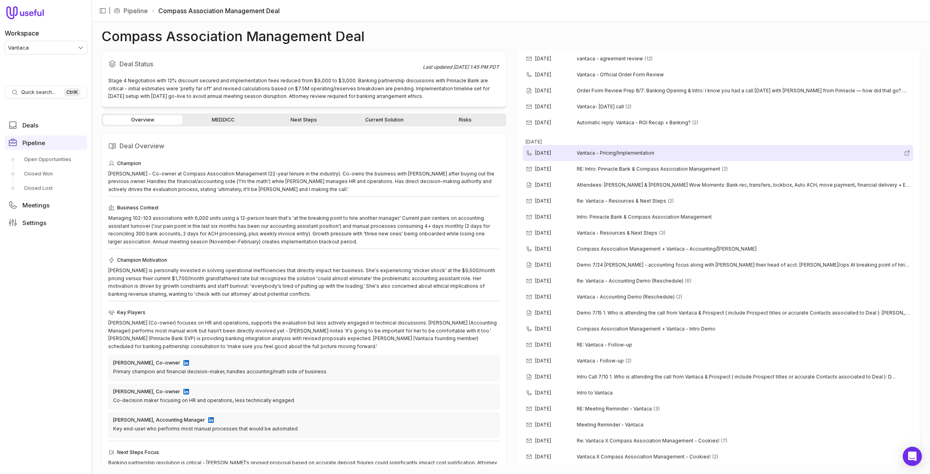
click at [773, 146] on div "[DATE] Vantaca - Pricing/Implementation" at bounding box center [718, 153] width 391 height 16
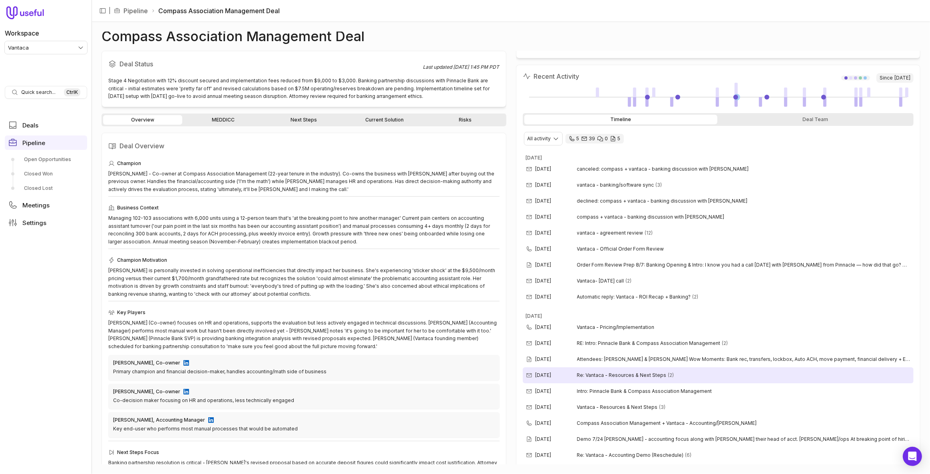
scroll to position [109, 0]
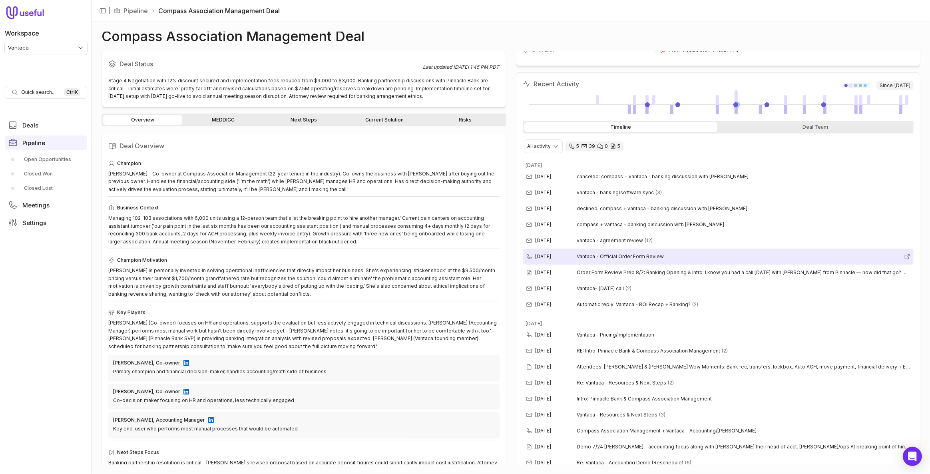
click at [773, 258] on div "Aug 7, 2025 Vantaca - Official Order Form Review" at bounding box center [718, 257] width 391 height 16
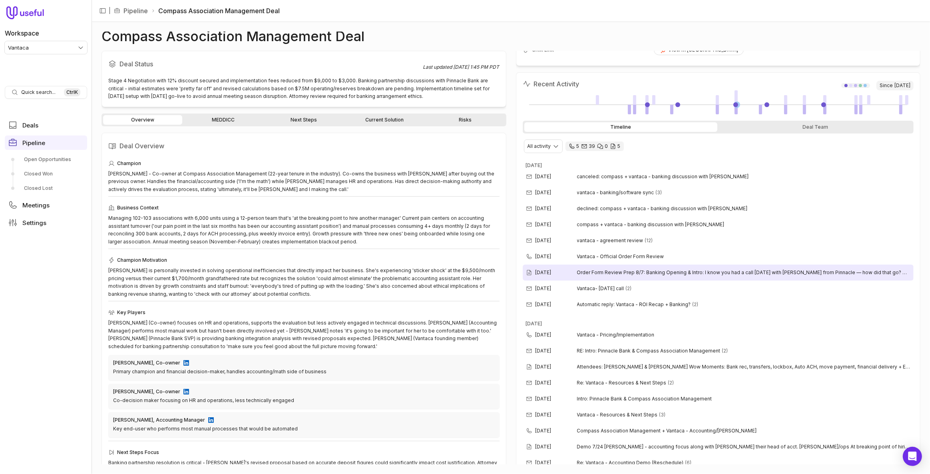
click at [723, 269] on span "Order Form Review Prep 8/7: Banking Opening & Intro: I know you had a call yest…" at bounding box center [744, 272] width 334 height 6
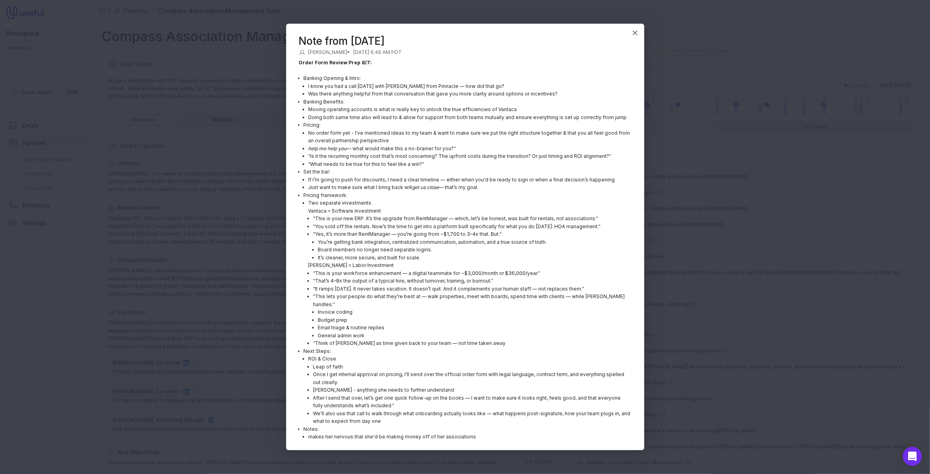
scroll to position [2, 0]
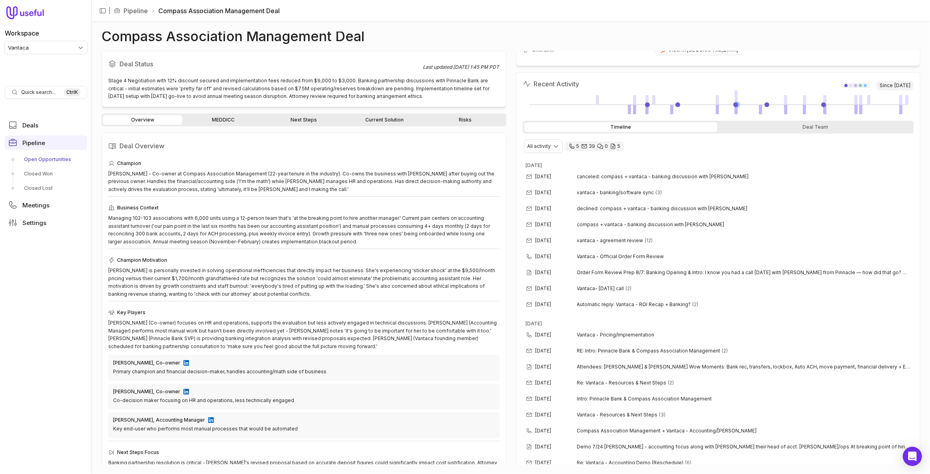
click at [59, 156] on link "Open Opportunities" at bounding box center [46, 159] width 82 height 13
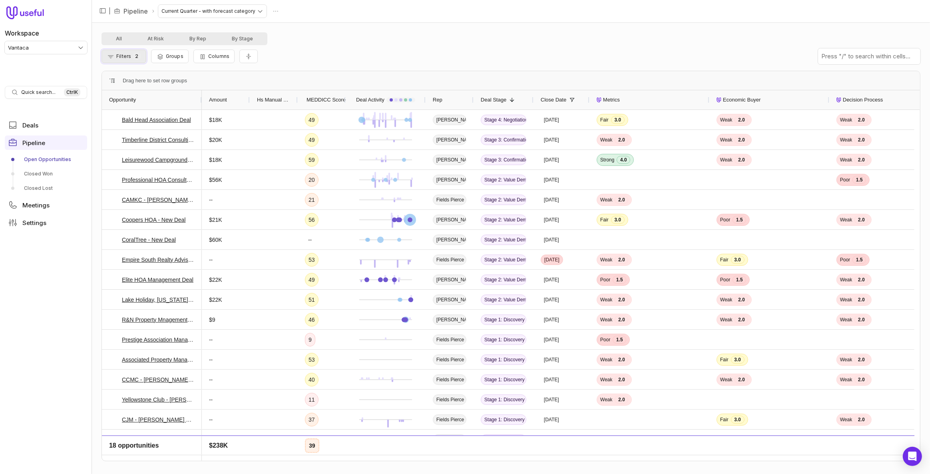
click at [116, 58] on button "Filters 2" at bounding box center [124, 57] width 45 height 14
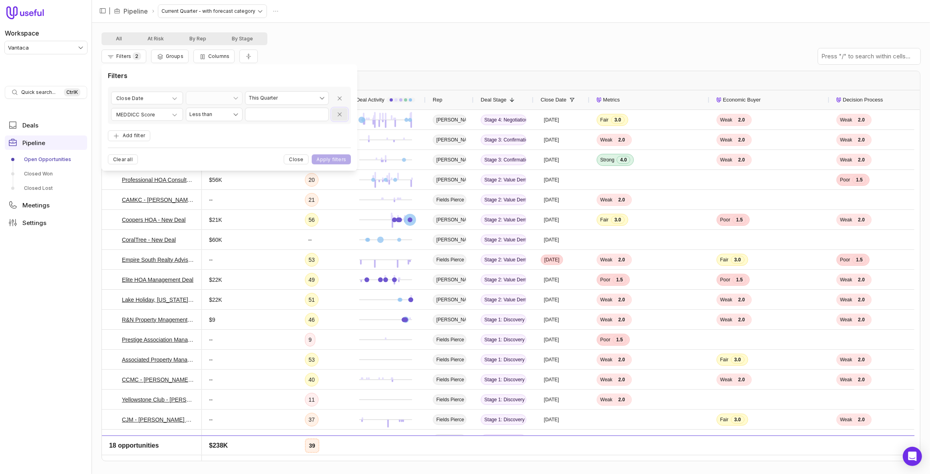
click at [342, 112] on icon "Remove filter" at bounding box center [340, 115] width 6 height 6
click at [332, 142] on button "Apply filters" at bounding box center [331, 145] width 39 height 10
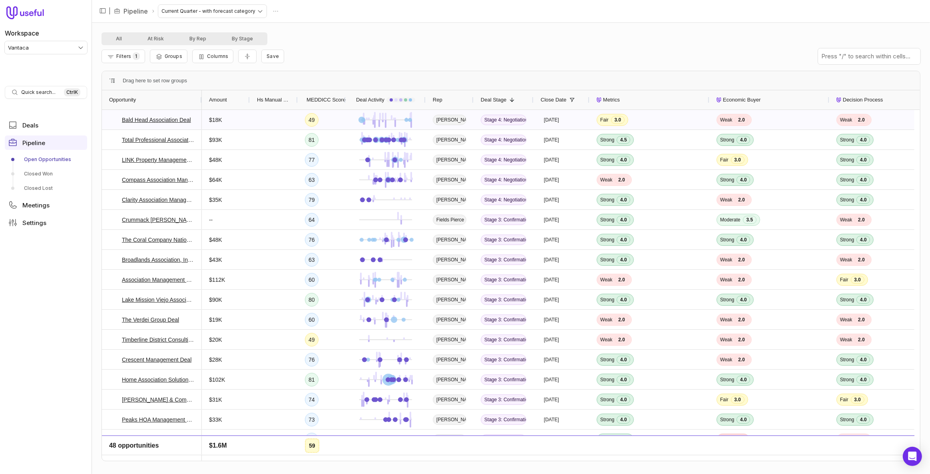
click at [230, 102] on div "Amount" at bounding box center [226, 99] width 34 height 15
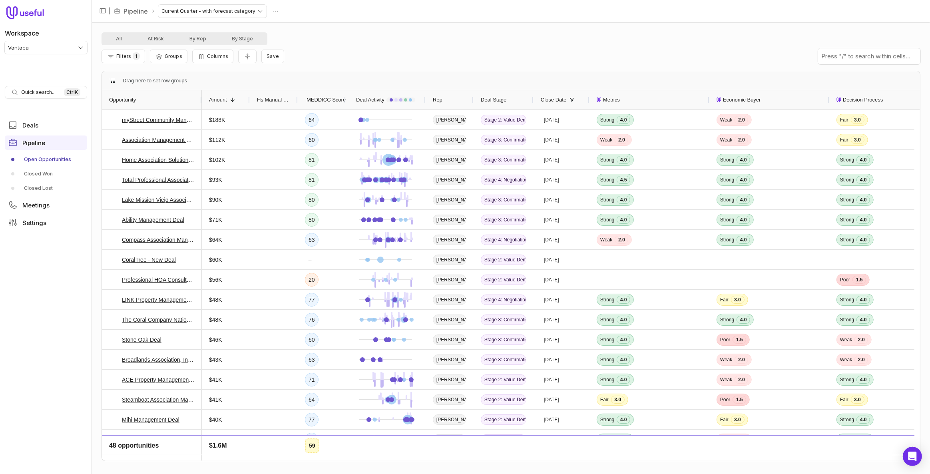
click at [315, 102] on span "MEDDICC Score" at bounding box center [326, 100] width 39 height 10
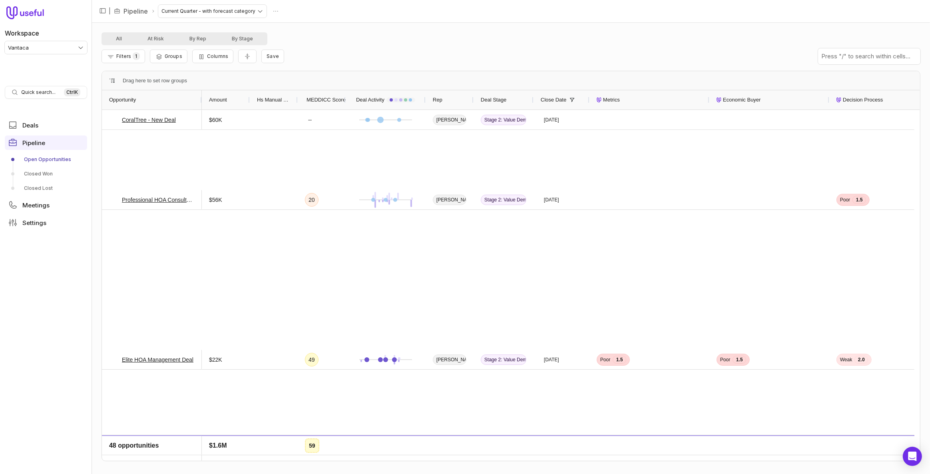
click at [317, 97] on span "MEDDICC Score" at bounding box center [326, 100] width 39 height 10
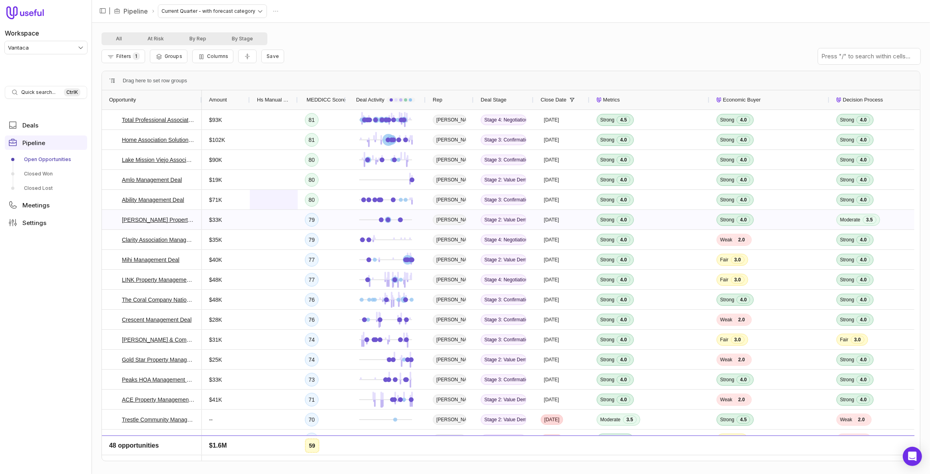
scroll to position [36, 0]
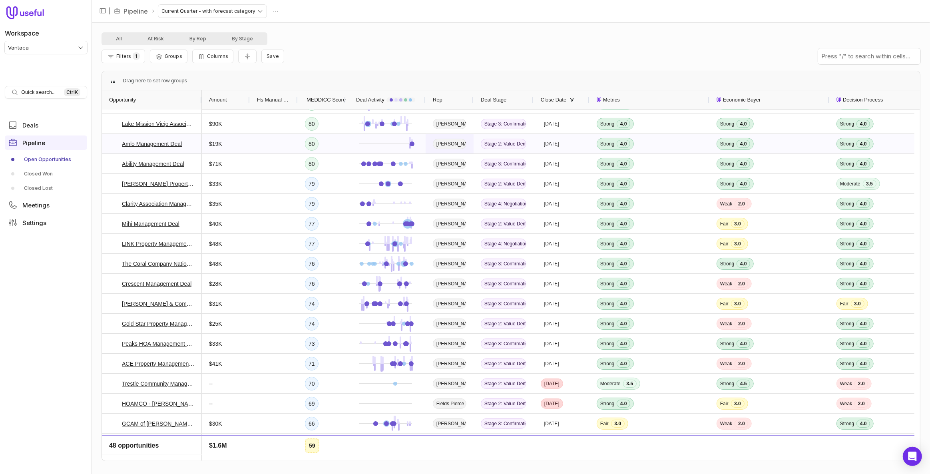
click at [436, 143] on span "Kim Koehler" at bounding box center [450, 144] width 34 height 10
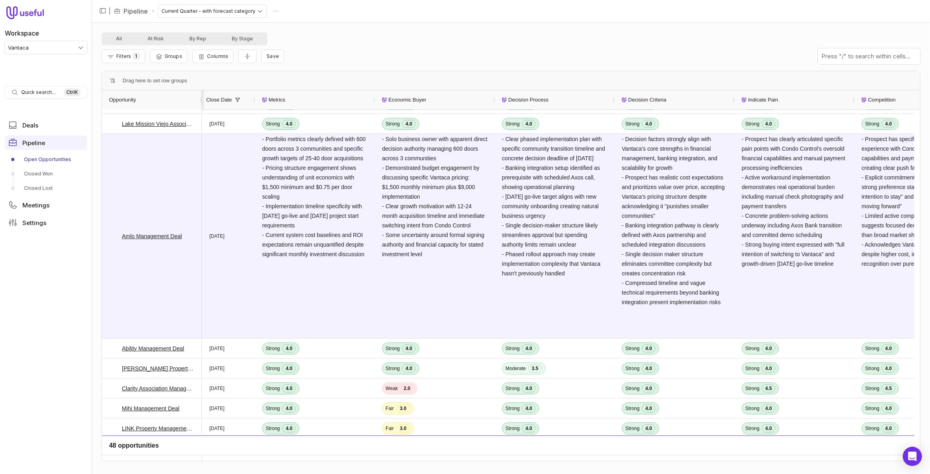
scroll to position [0, 392]
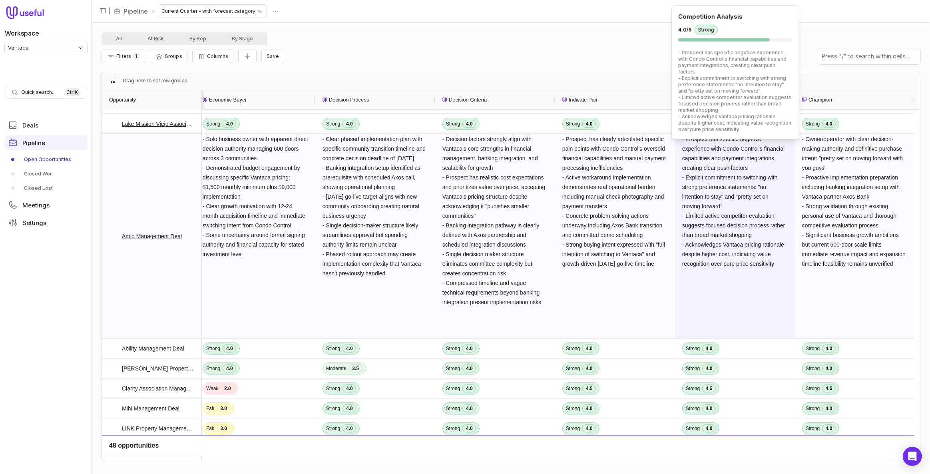
click at [750, 244] on span "- Prospect has specific negative experience with Condo Control's financial capa…" at bounding box center [734, 201] width 104 height 131
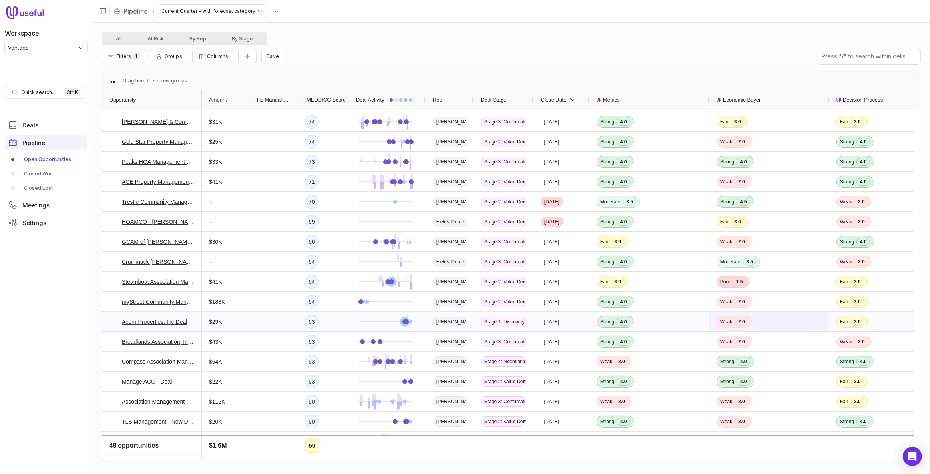
click at [777, 323] on span "Weak 2.0" at bounding box center [770, 321] width 106 height 19
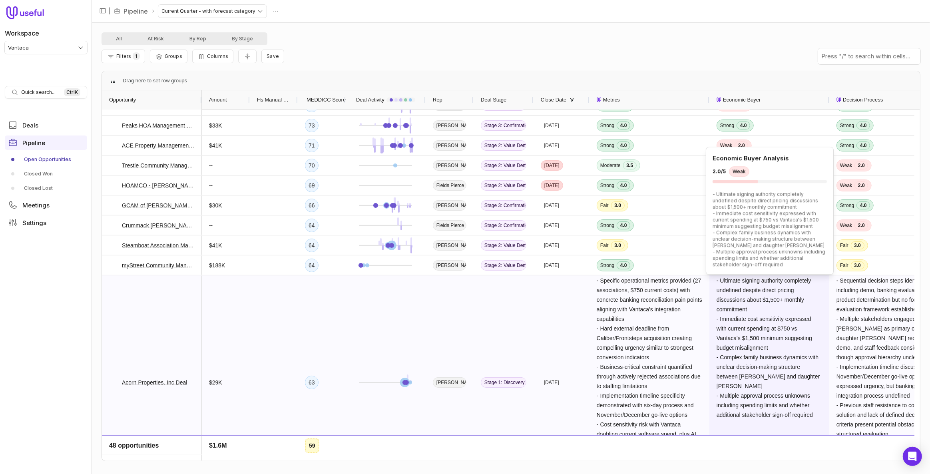
click at [779, 357] on span "- Ultimate signing authority completely undefined despite direct pricing discus…" at bounding box center [769, 347] width 105 height 141
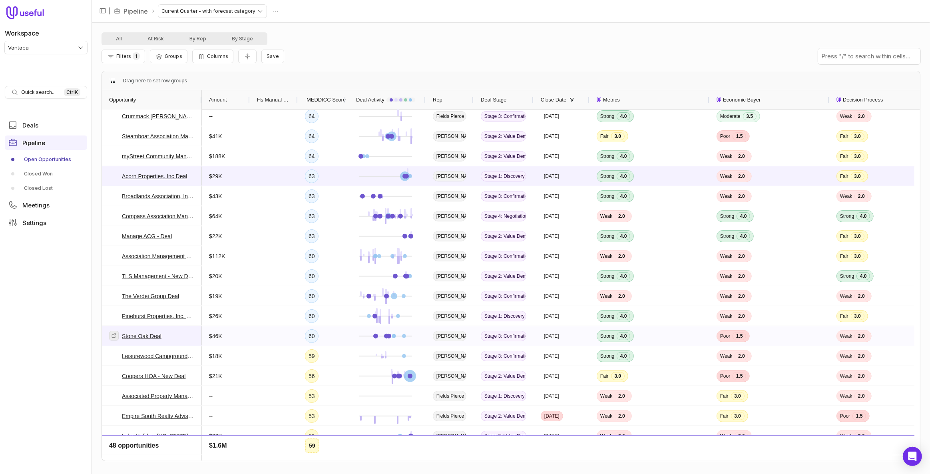
click at [117, 335] on link at bounding box center [114, 336] width 10 height 10
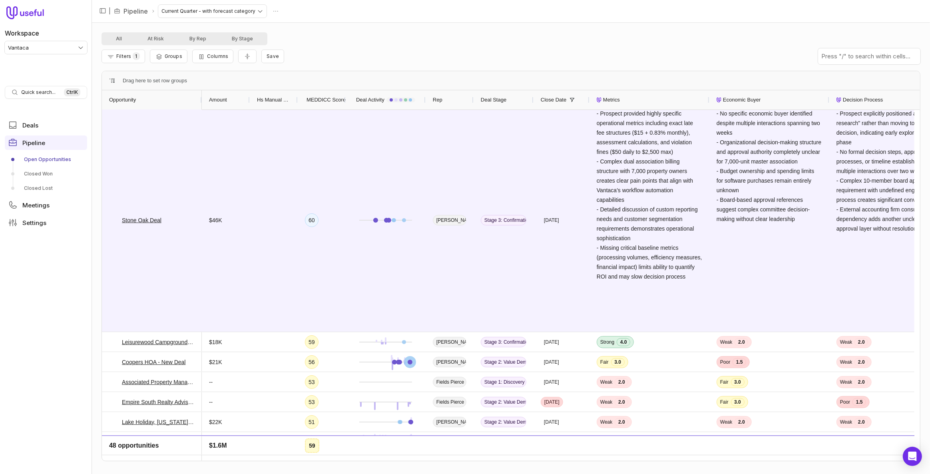
click at [520, 61] on div "Filters 1 Groups Columns Save" at bounding box center [511, 56] width 819 height 22
click at [516, 36] on div "All At Risk By Rep By Stage" at bounding box center [511, 38] width 819 height 13
